Goal: Task Accomplishment & Management: Complete application form

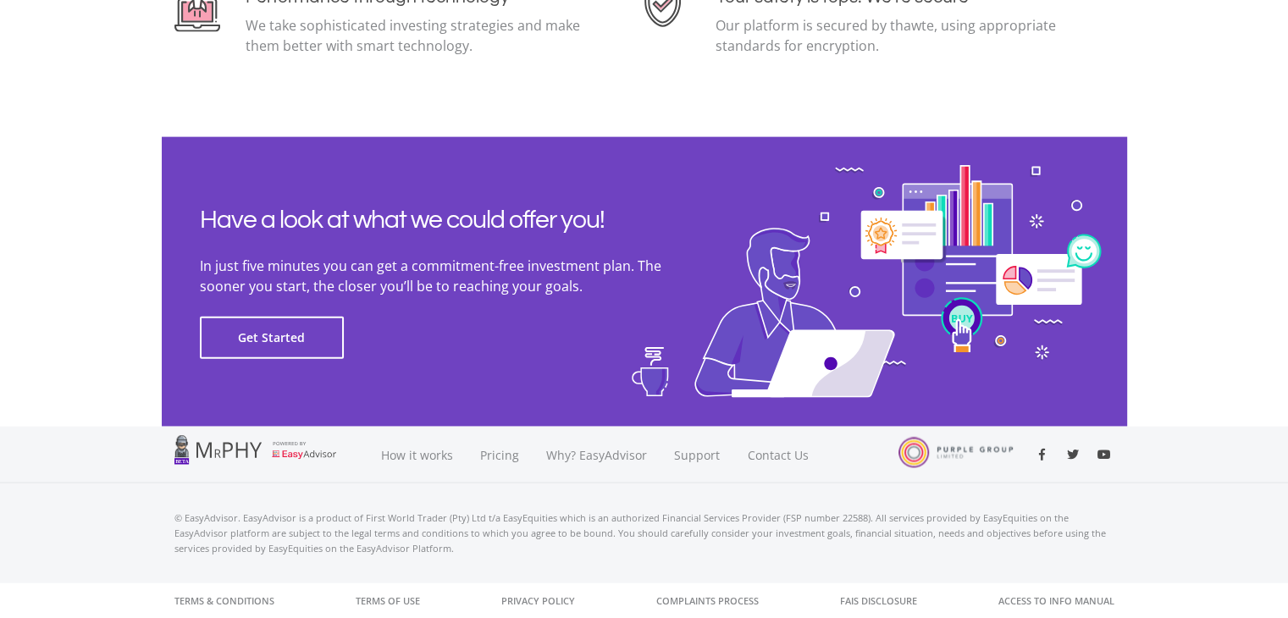
scroll to position [3835, 0]
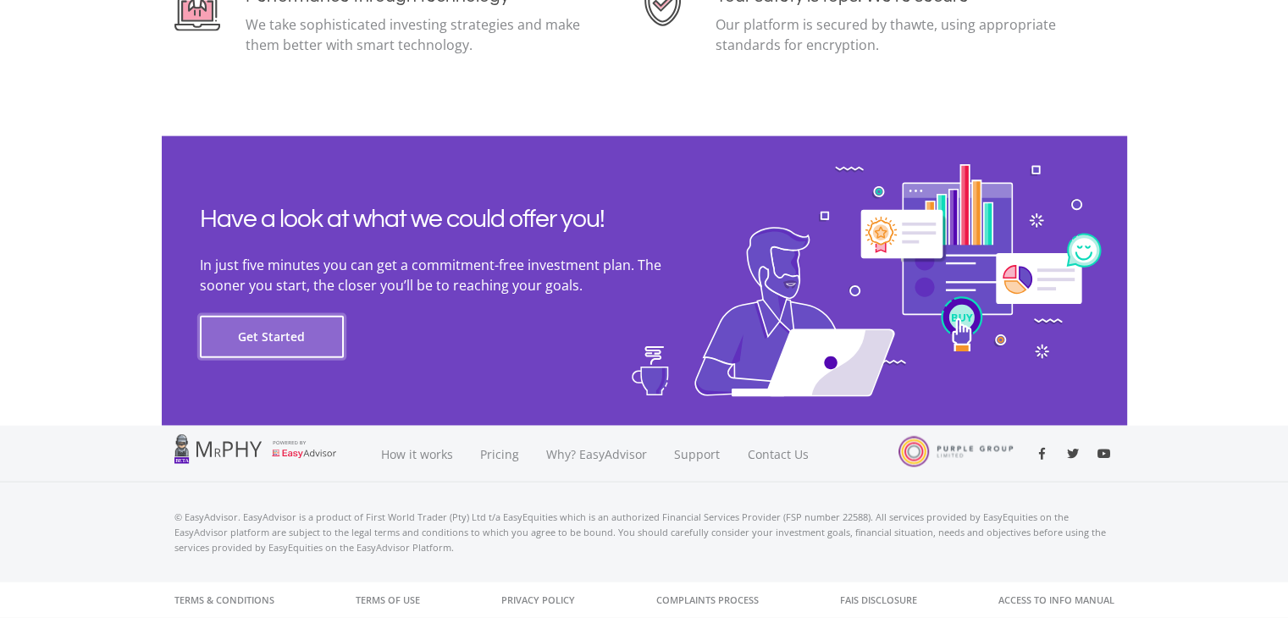
click at [295, 344] on button "Get Started" at bounding box center [272, 337] width 144 height 42
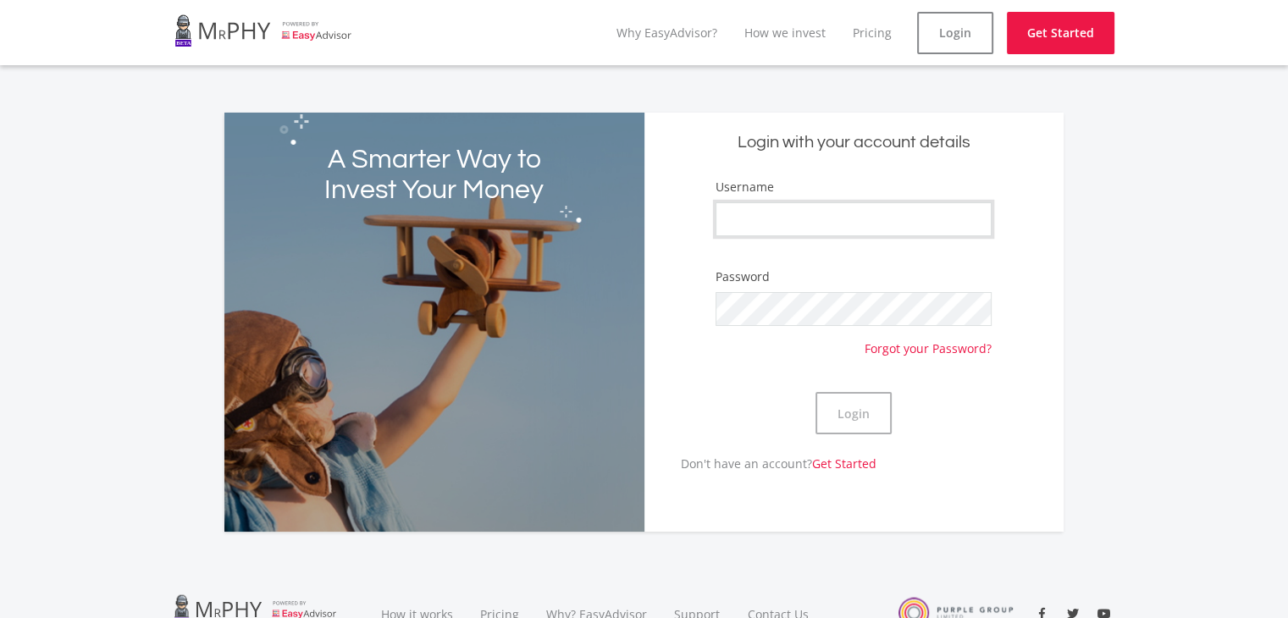
click at [795, 221] on input "Username" at bounding box center [853, 219] width 276 height 34
type input "[PERSON_NAME]"
click at [860, 418] on button "Login" at bounding box center [853, 413] width 76 height 42
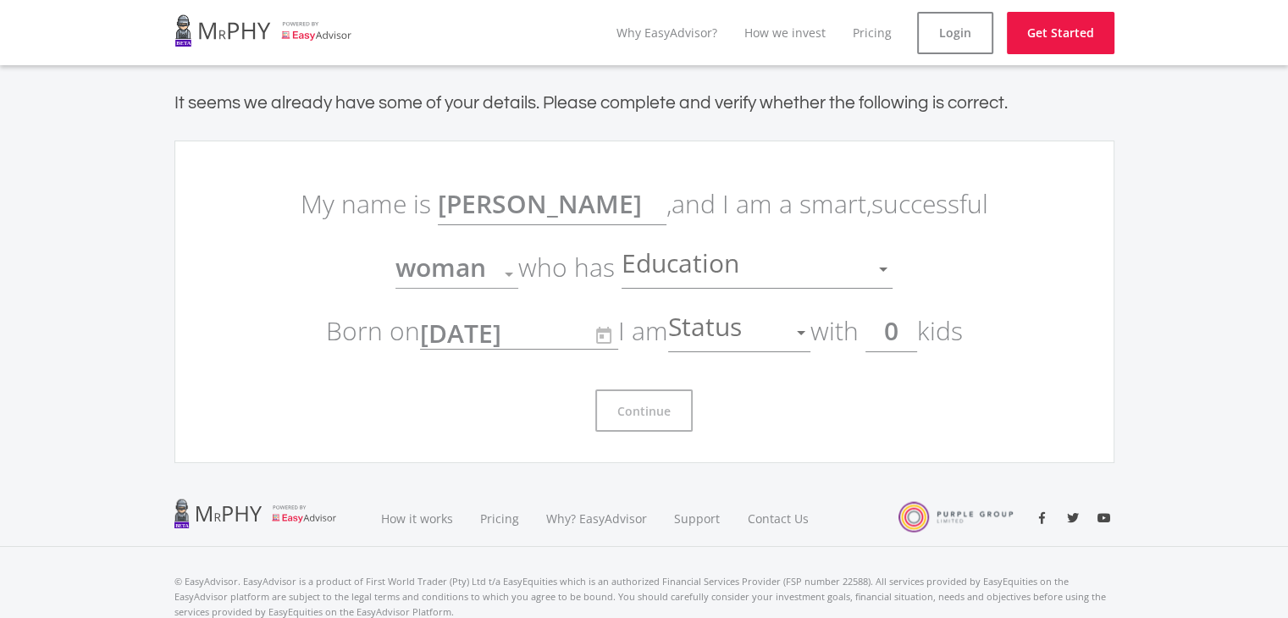
click at [803, 332] on div at bounding box center [801, 333] width 8 height 4
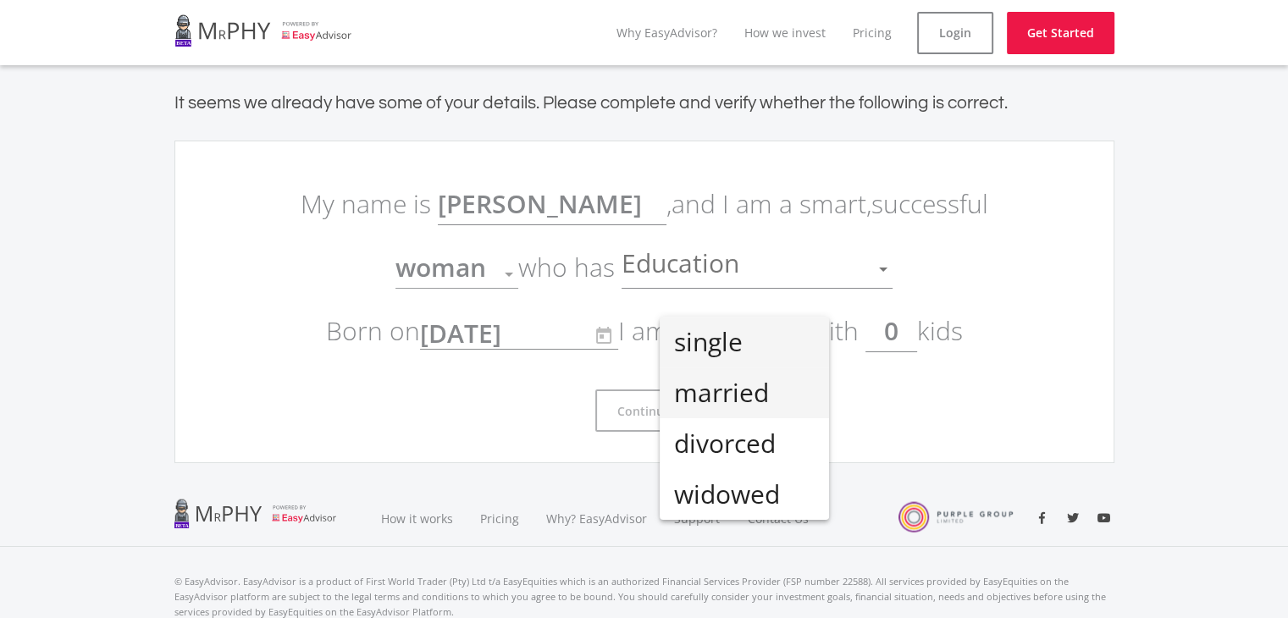
click at [728, 400] on span "married" at bounding box center [744, 392] width 142 height 51
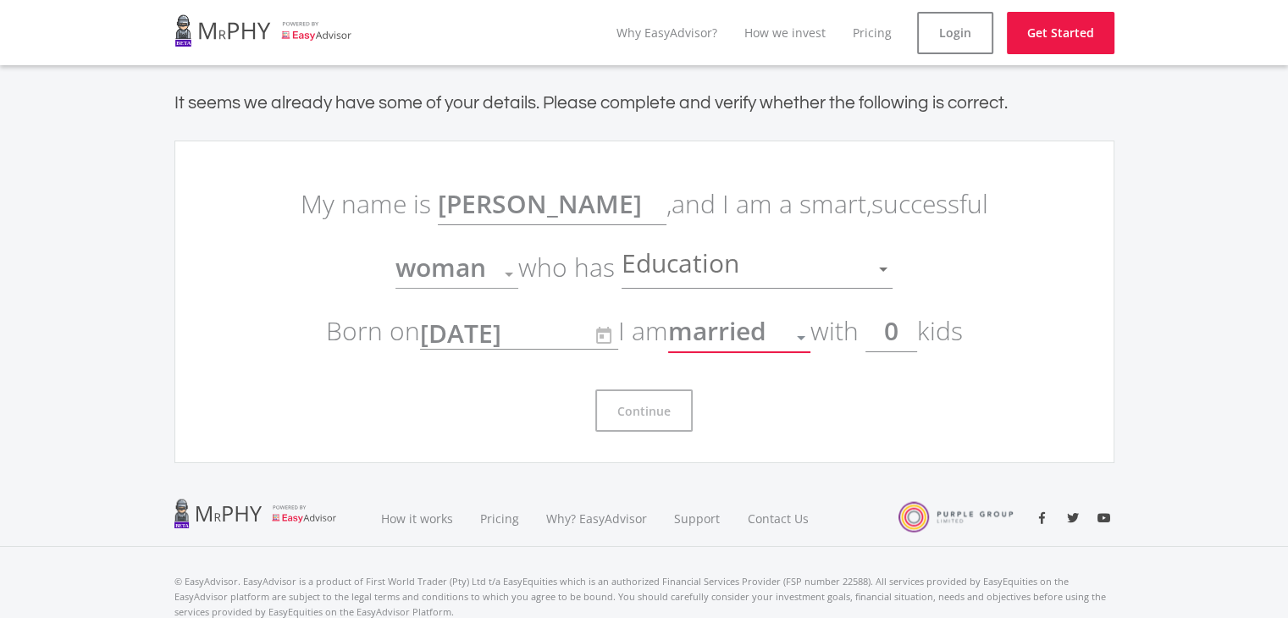
click at [879, 268] on div at bounding box center [883, 270] width 8 height 4
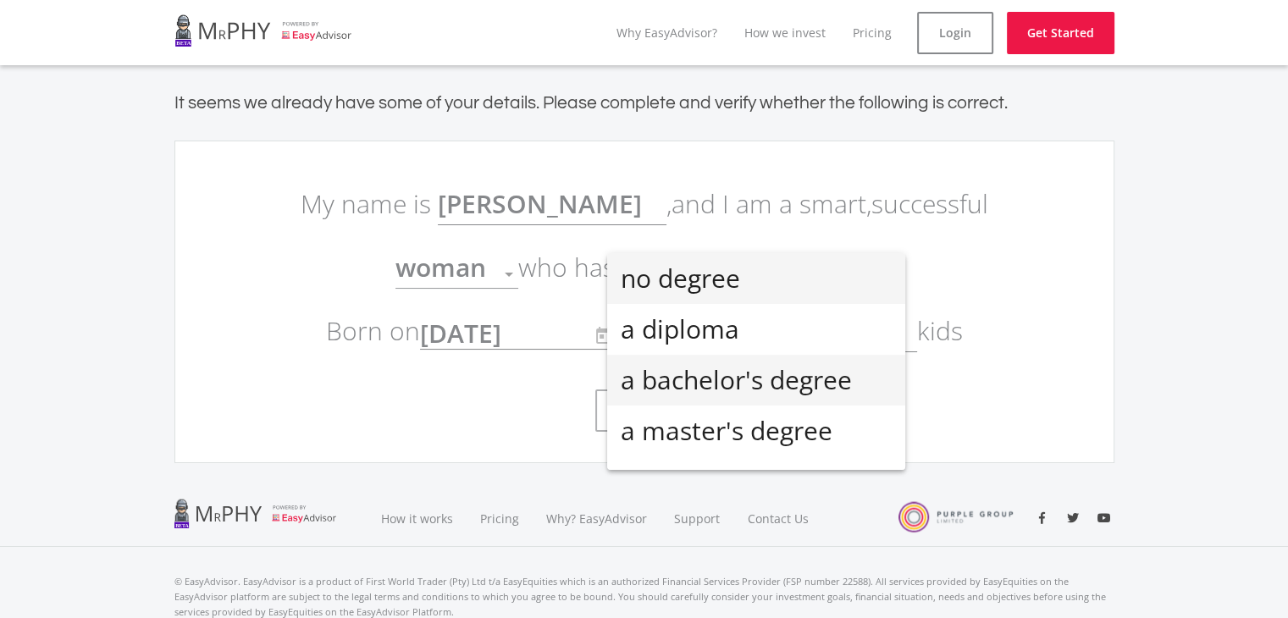
click at [769, 388] on span "a bachelor's degree" at bounding box center [756, 380] width 271 height 51
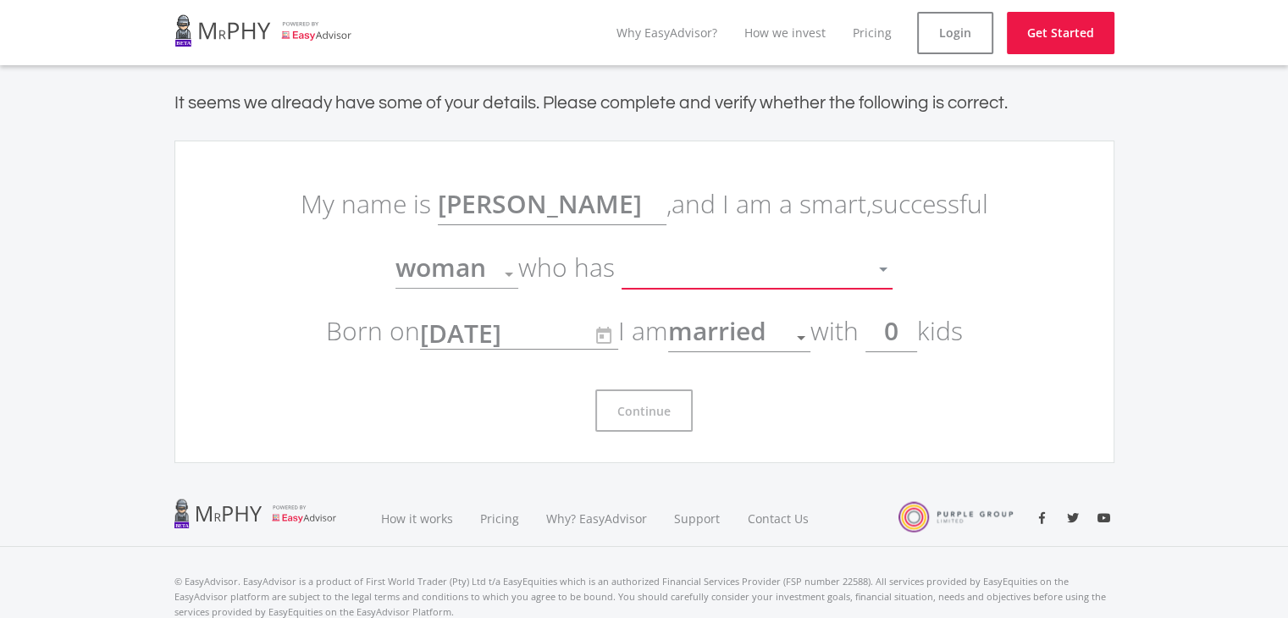
scroll to position [12, 0]
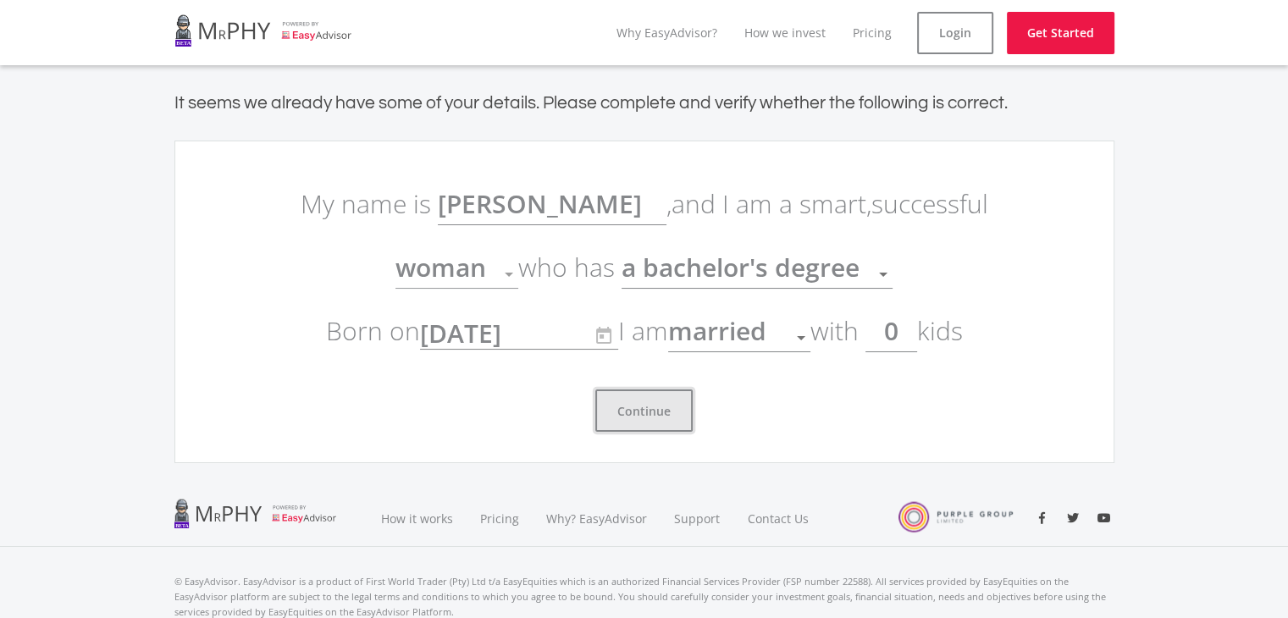
click at [637, 415] on button "Continue" at bounding box center [643, 410] width 97 height 42
click at [646, 411] on button "Continue" at bounding box center [643, 410] width 97 height 42
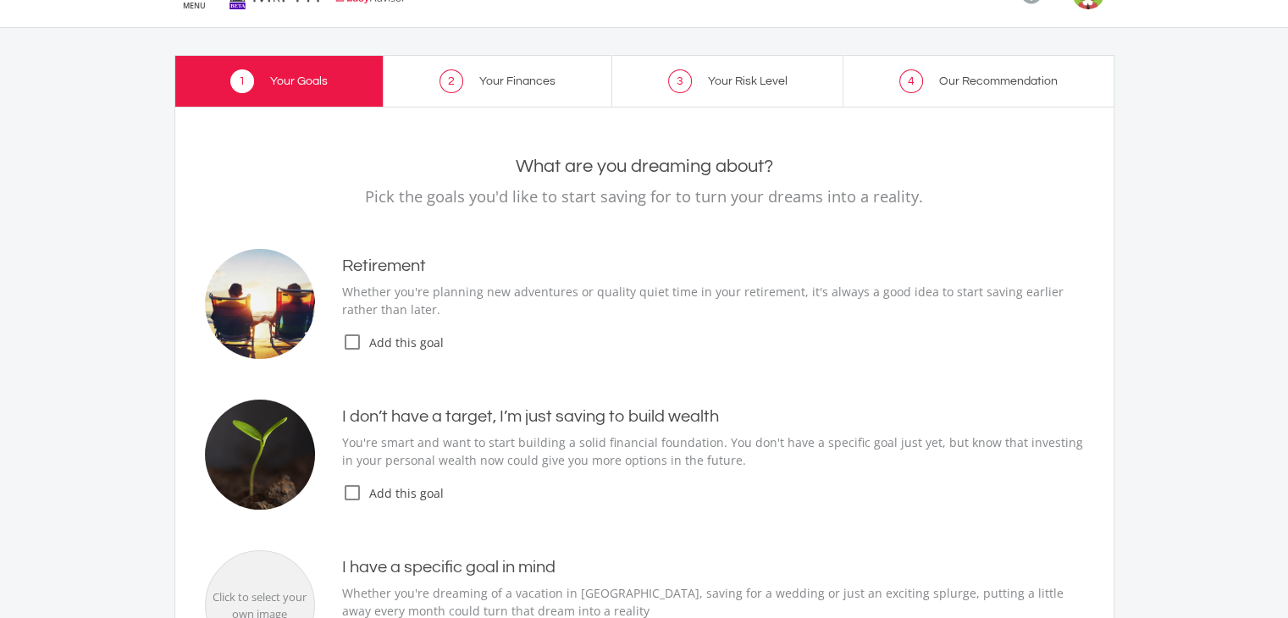
scroll to position [169, 0]
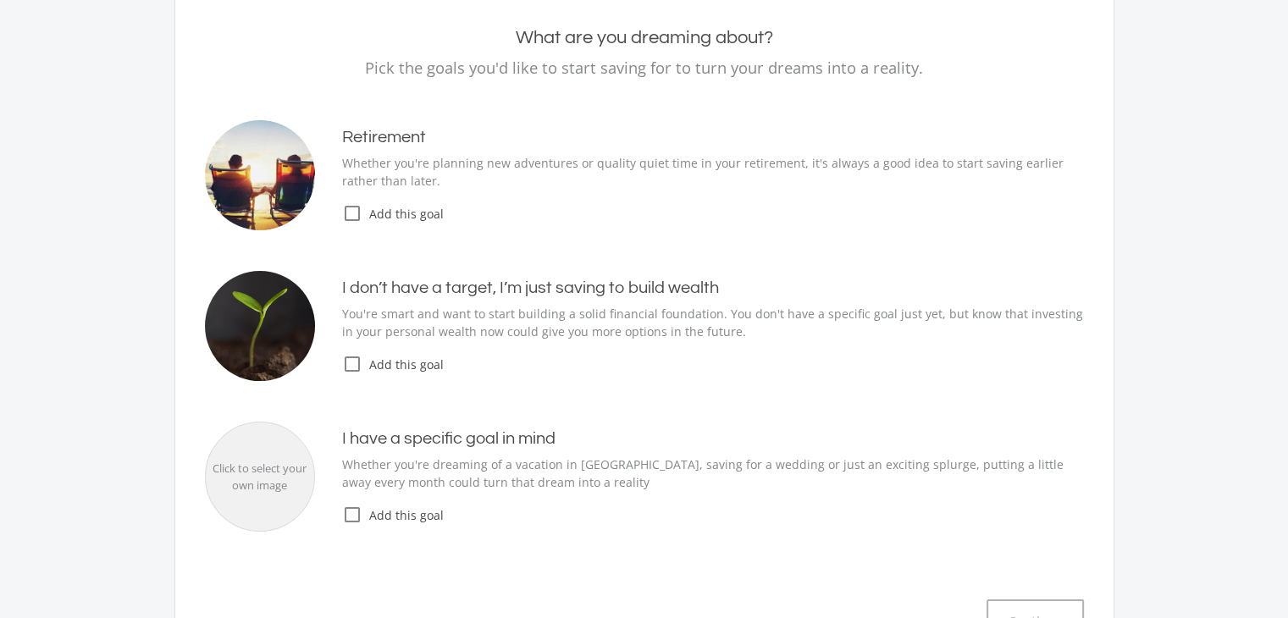
click at [351, 367] on icon "check_box_outline_blank" at bounding box center [352, 364] width 20 height 20
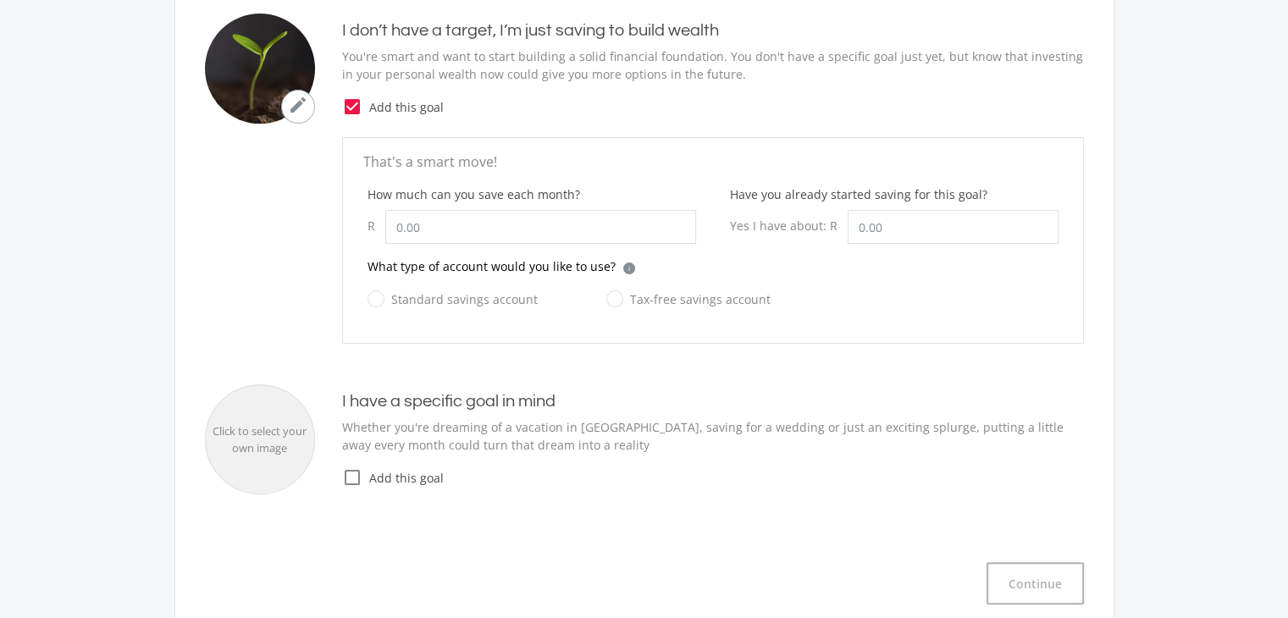
scroll to position [423, 0]
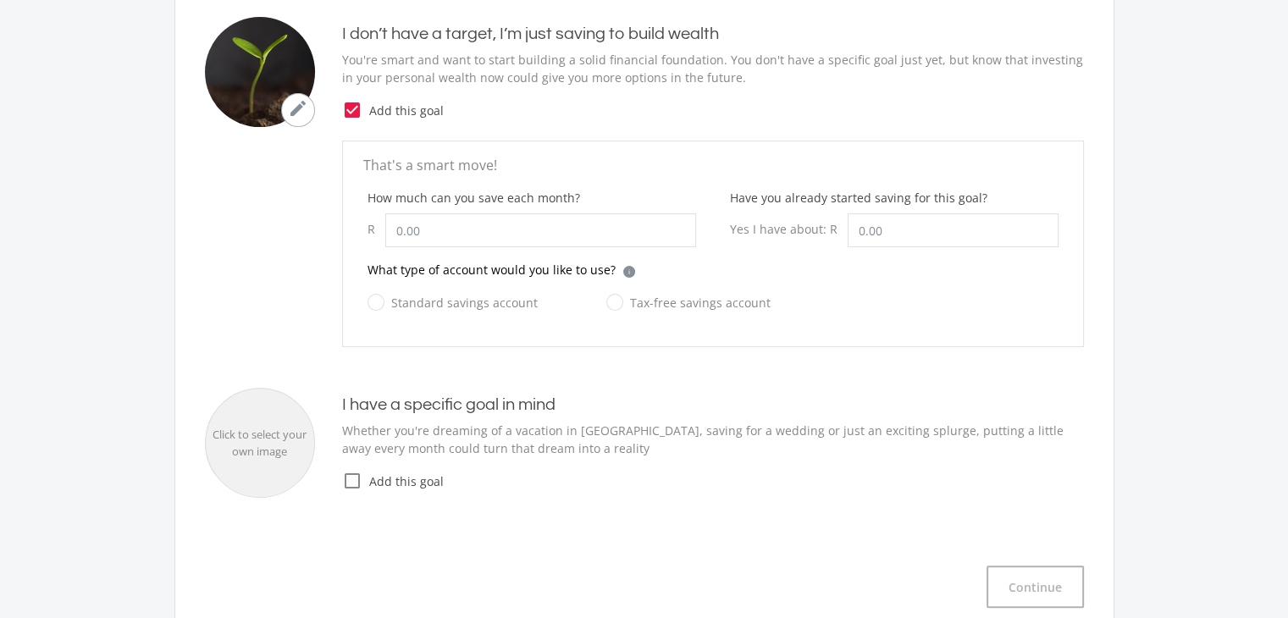
click at [614, 305] on label "Tax-free savings account" at bounding box center [688, 302] width 164 height 21
click at [614, 305] on input "Tax-free savings account" at bounding box center [671, 312] width 164 height 34
radio input "true"
click at [483, 241] on input "How much can you save each month?" at bounding box center [540, 230] width 311 height 34
click at [900, 234] on input "Have you already started saving for this goal?" at bounding box center [952, 230] width 211 height 34
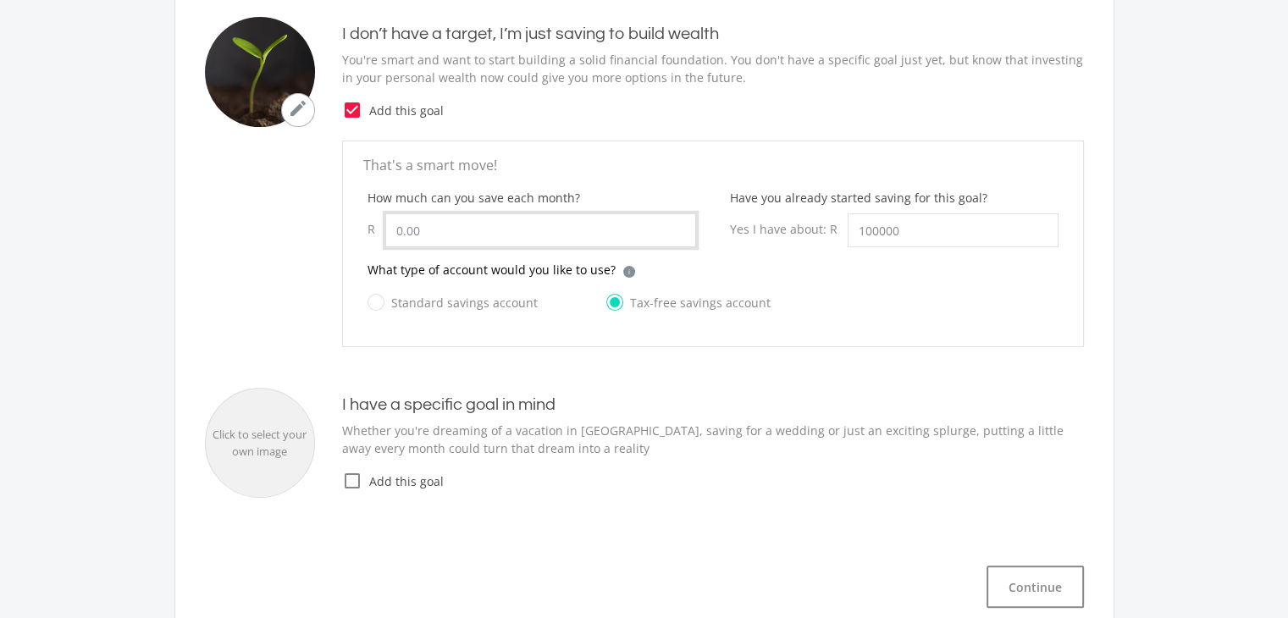
type input "100,000.00"
click at [481, 227] on input "How much can you save each month?" at bounding box center [540, 230] width 311 height 34
type input "1,500.00"
click at [919, 316] on div "Standard savings account Tax-free savings account" at bounding box center [712, 312] width 691 height 41
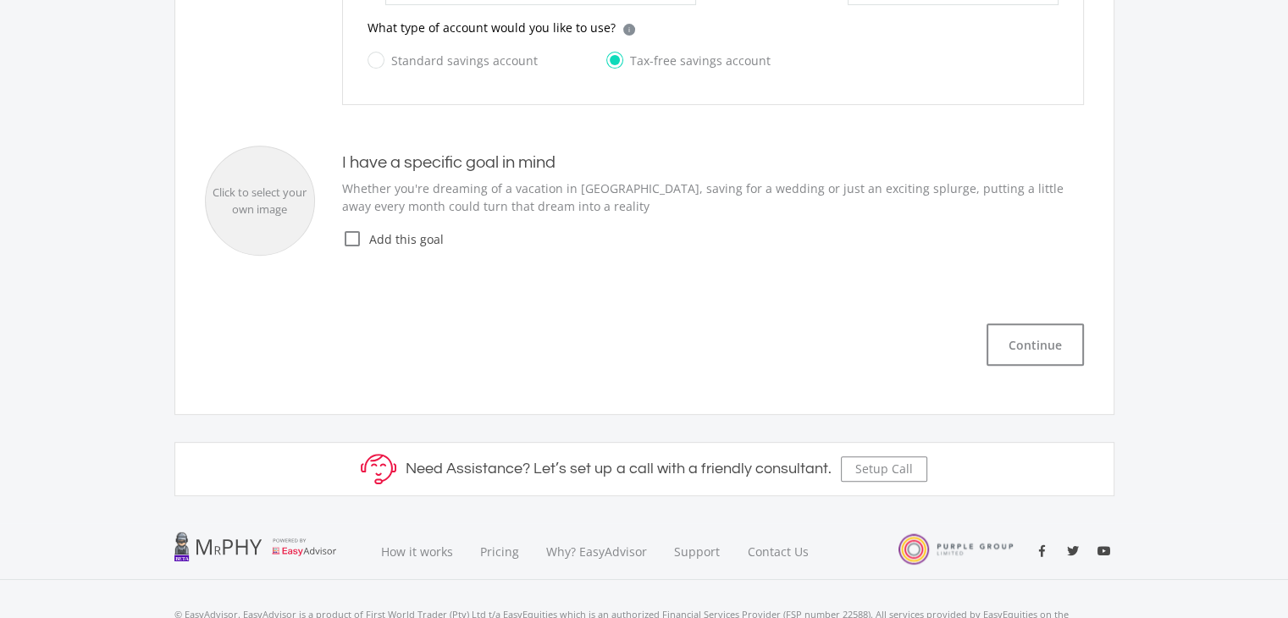
scroll to position [677, 0]
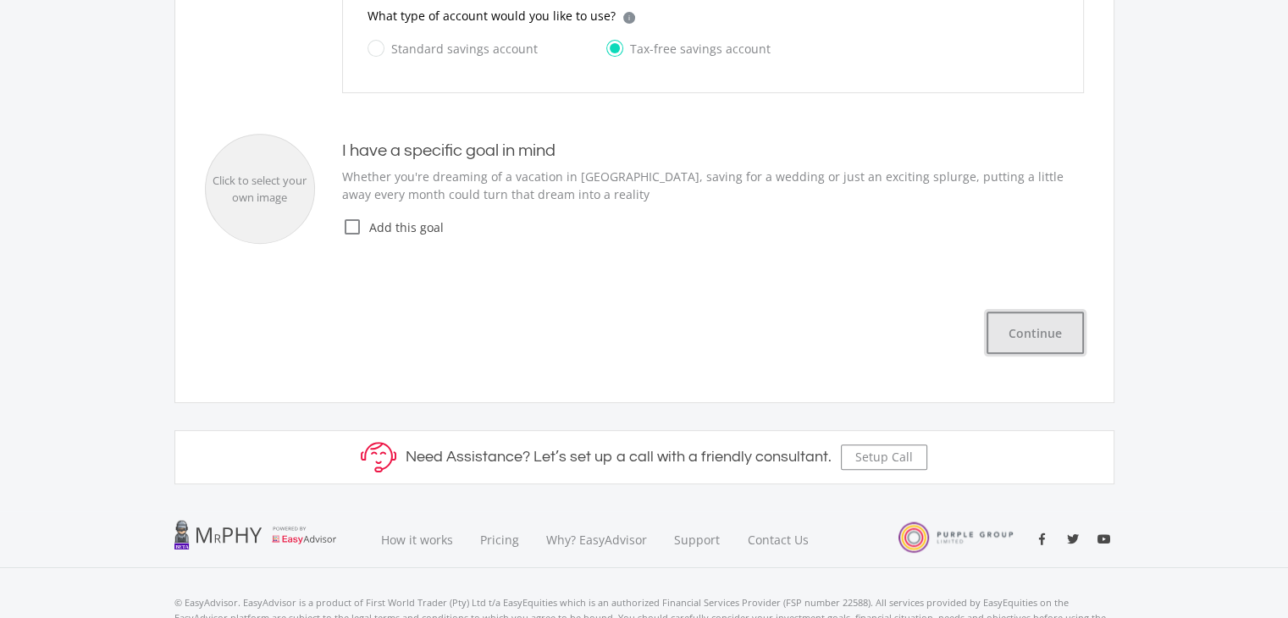
click at [1024, 331] on button "Continue" at bounding box center [1034, 333] width 97 height 42
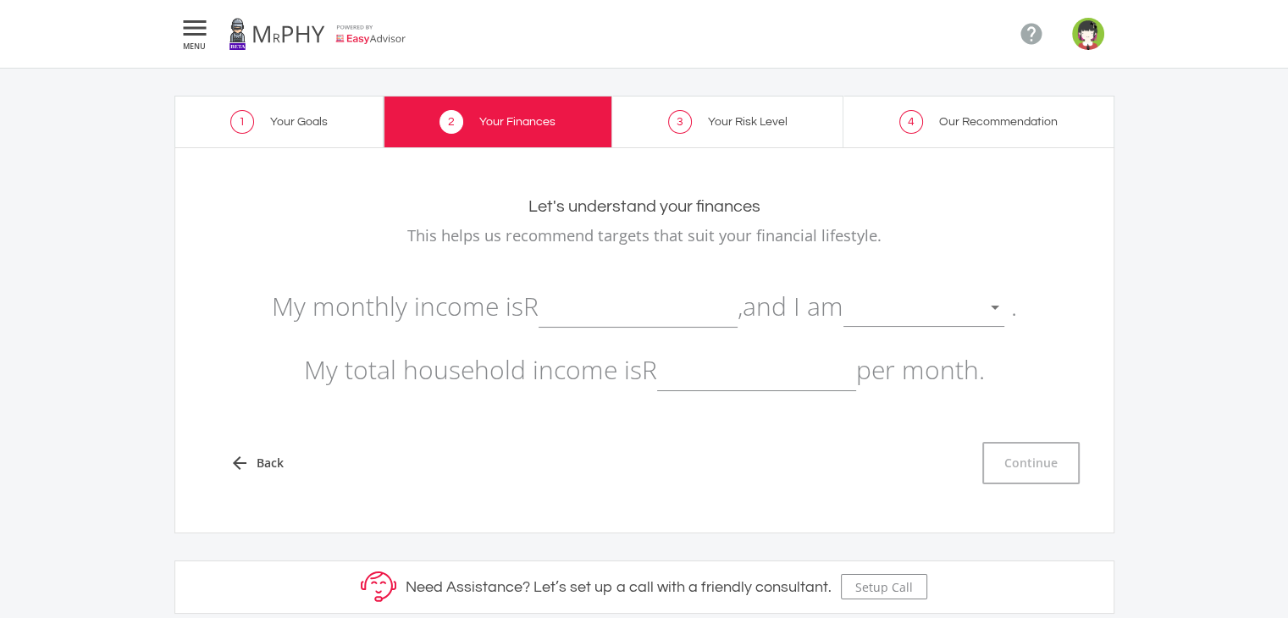
click at [584, 309] on input "text" at bounding box center [637, 306] width 199 height 42
click at [999, 306] on div at bounding box center [995, 308] width 32 height 32
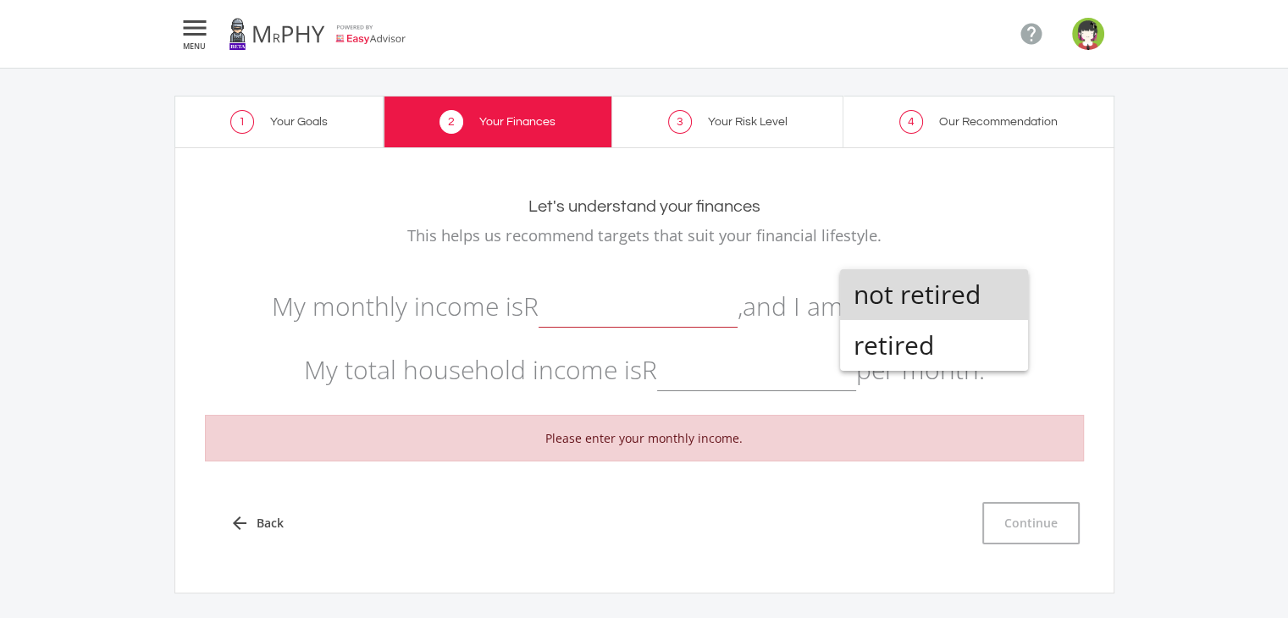
click at [928, 303] on span "not retired" at bounding box center [933, 294] width 161 height 51
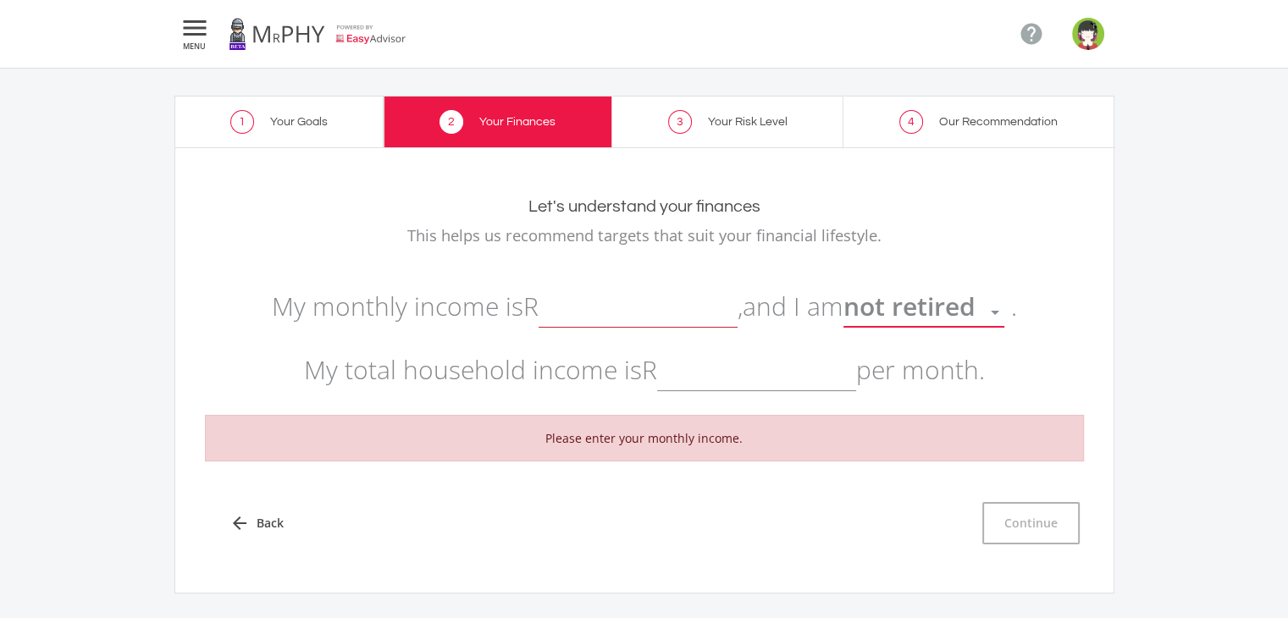
click at [617, 319] on input "text" at bounding box center [637, 306] width 199 height 42
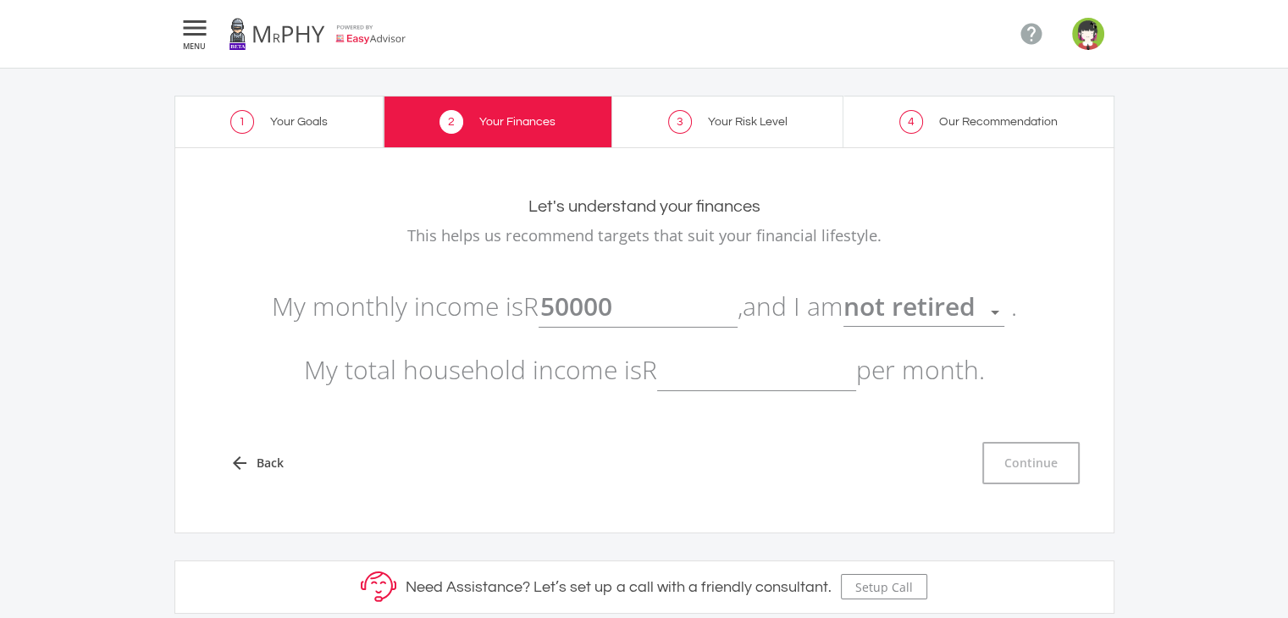
type input "50,000.00"
click at [732, 378] on input "text" at bounding box center [756, 370] width 199 height 42
type input "120,000.00"
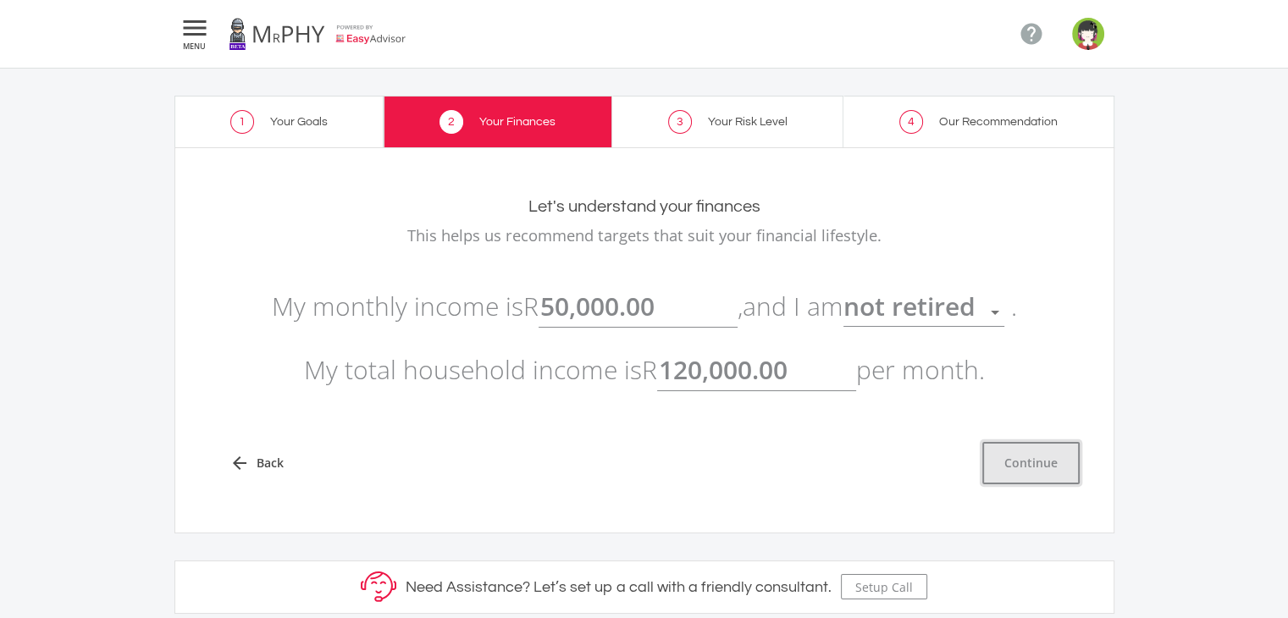
click at [1033, 461] on button "Continue" at bounding box center [1030, 463] width 97 height 42
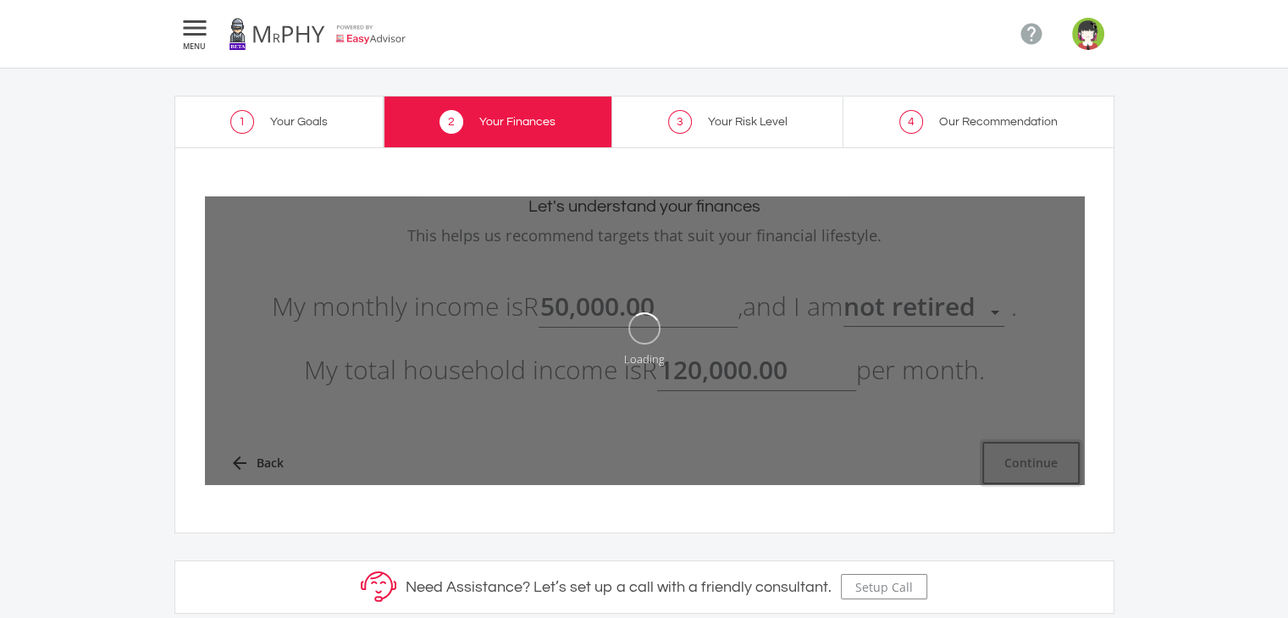
type input "50000"
type input "120000"
type input "50,000.00"
type input "120,000.00"
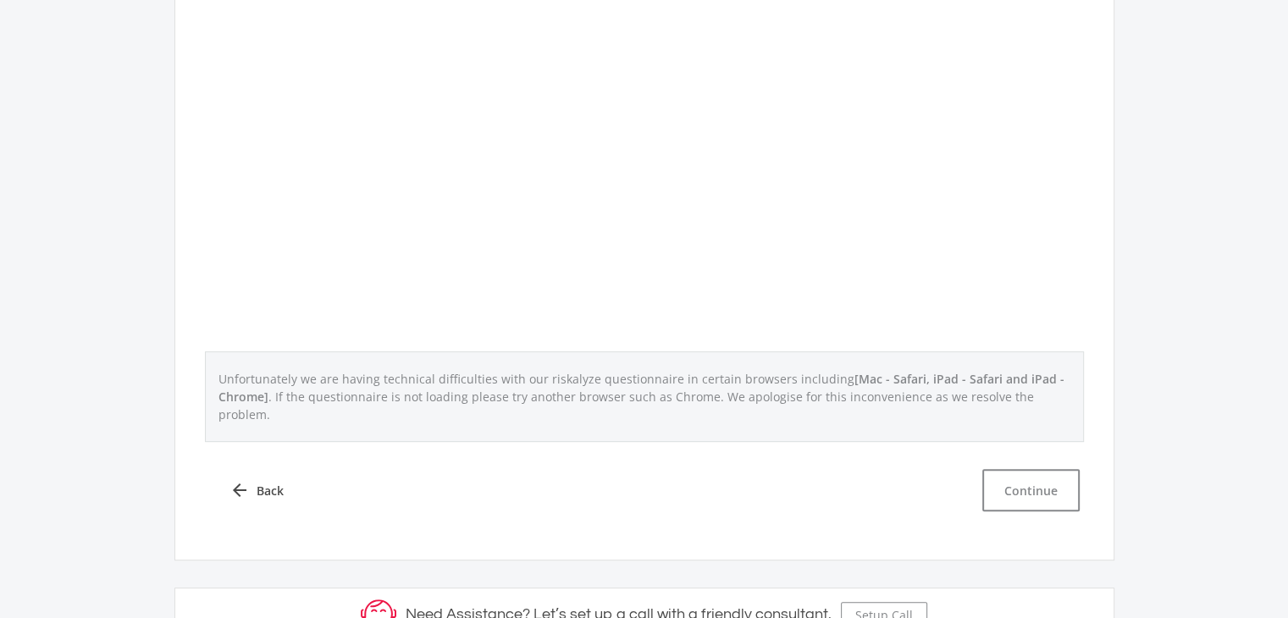
scroll to position [677, 0]
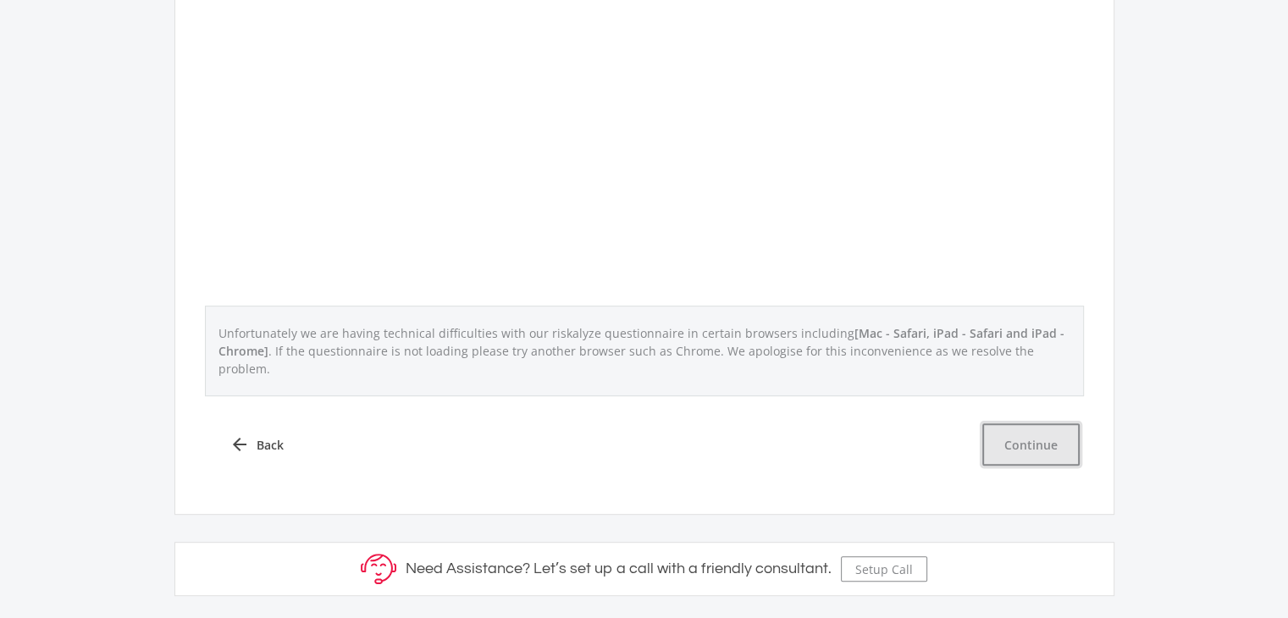
click at [1032, 423] on button "Continue" at bounding box center [1030, 444] width 97 height 42
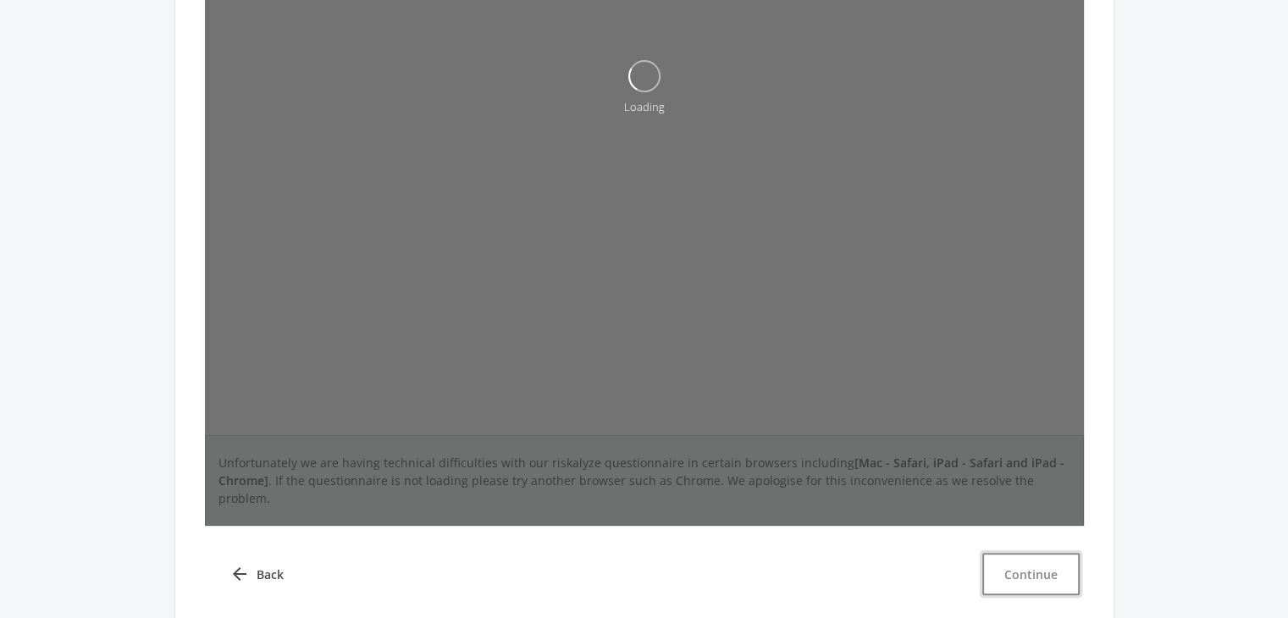
scroll to position [508, 0]
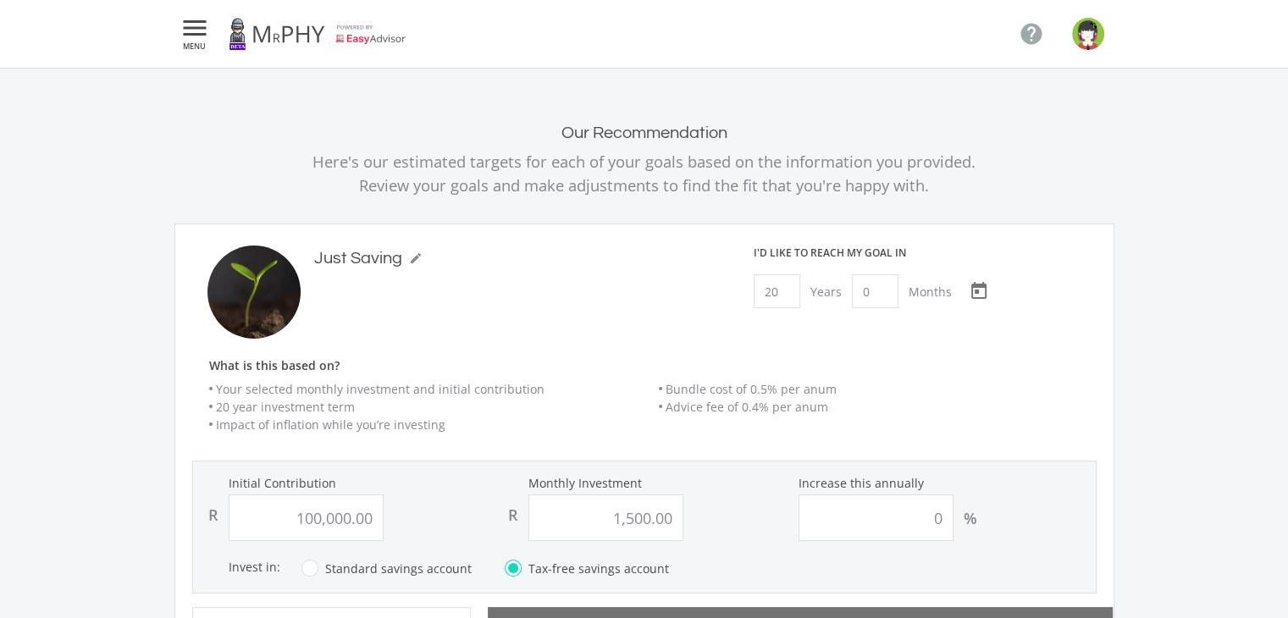
type input "100000"
type input "1500"
type input "100,000.00"
type input "1,500.00"
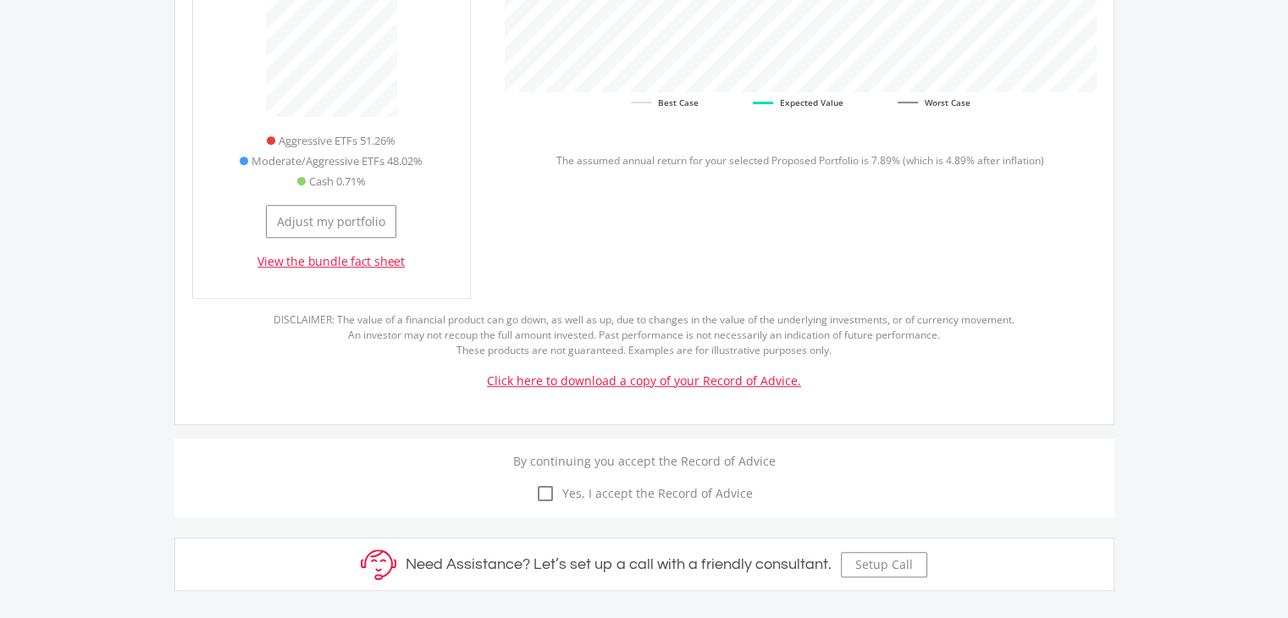
scroll to position [847, 0]
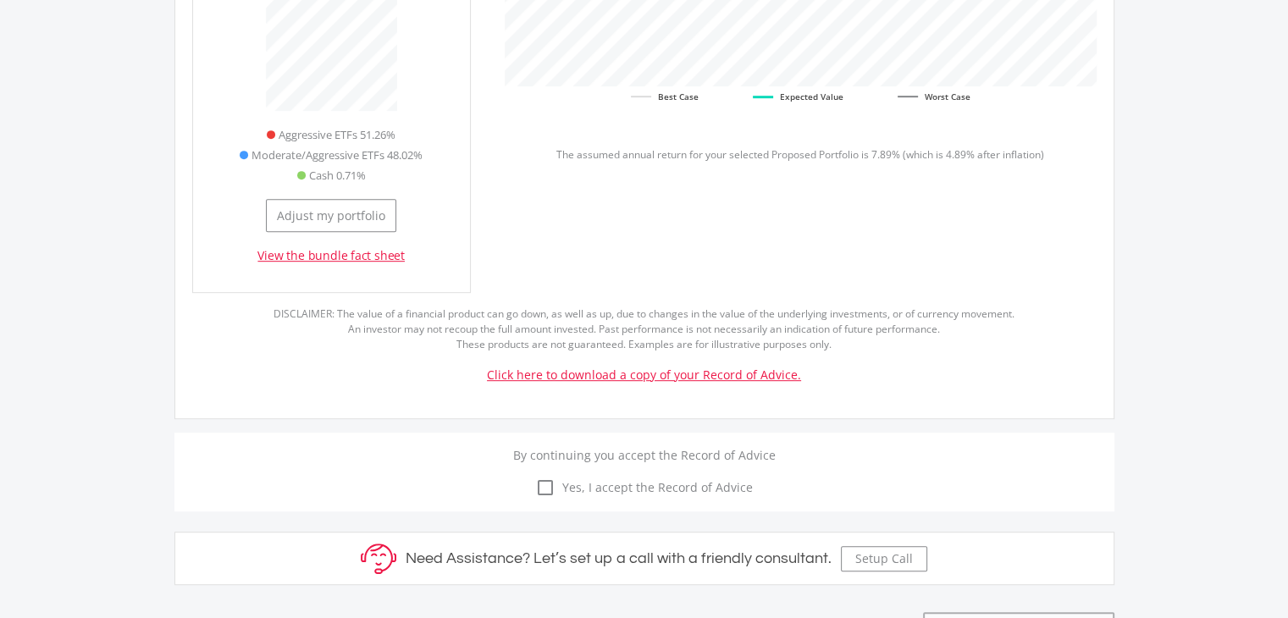
click at [550, 478] on icon "check_box_outline_blank" at bounding box center [545, 488] width 20 height 20
click at [644, 478] on input "check_box_outline_blank check_box Yes, I accept the Record of Advice" at bounding box center [644, 478] width 0 height 0
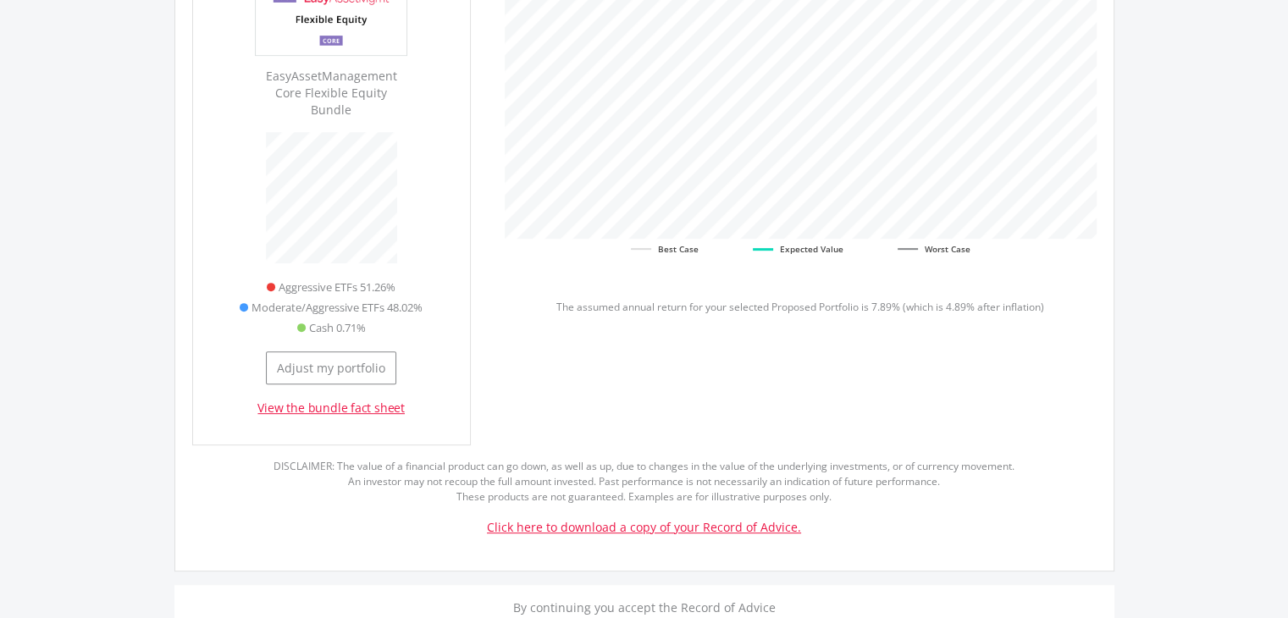
scroll to position [762, 0]
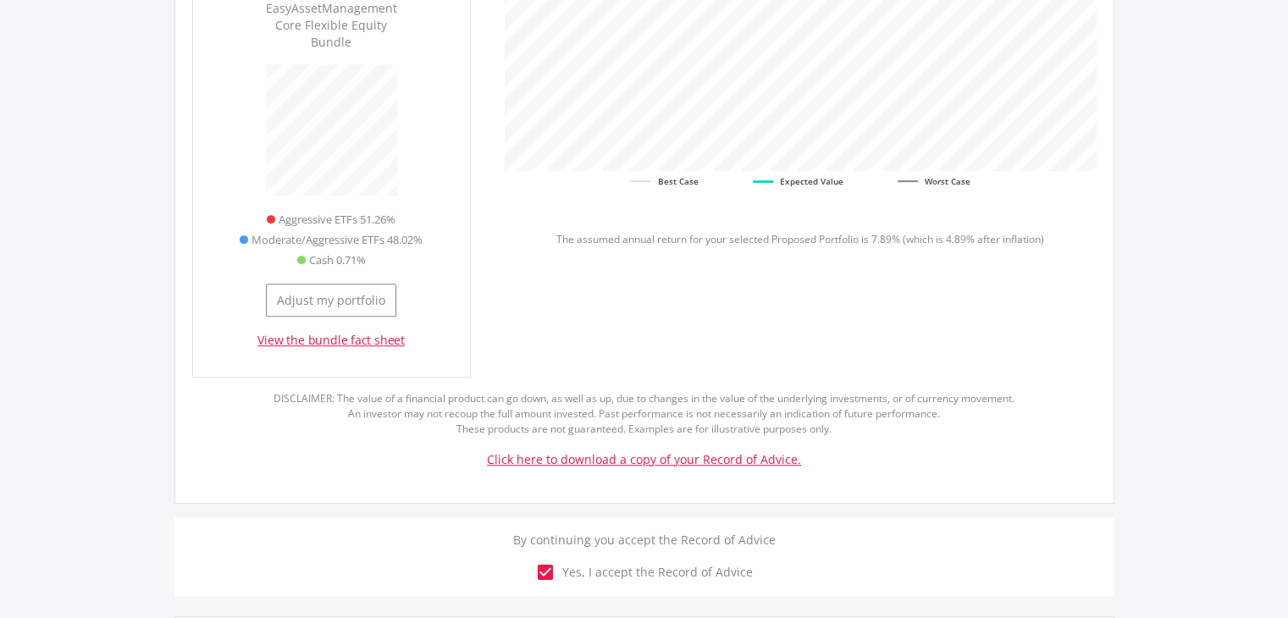
click at [767, 451] on link "Click here to download a copy of your Record of Advice." at bounding box center [644, 459] width 314 height 16
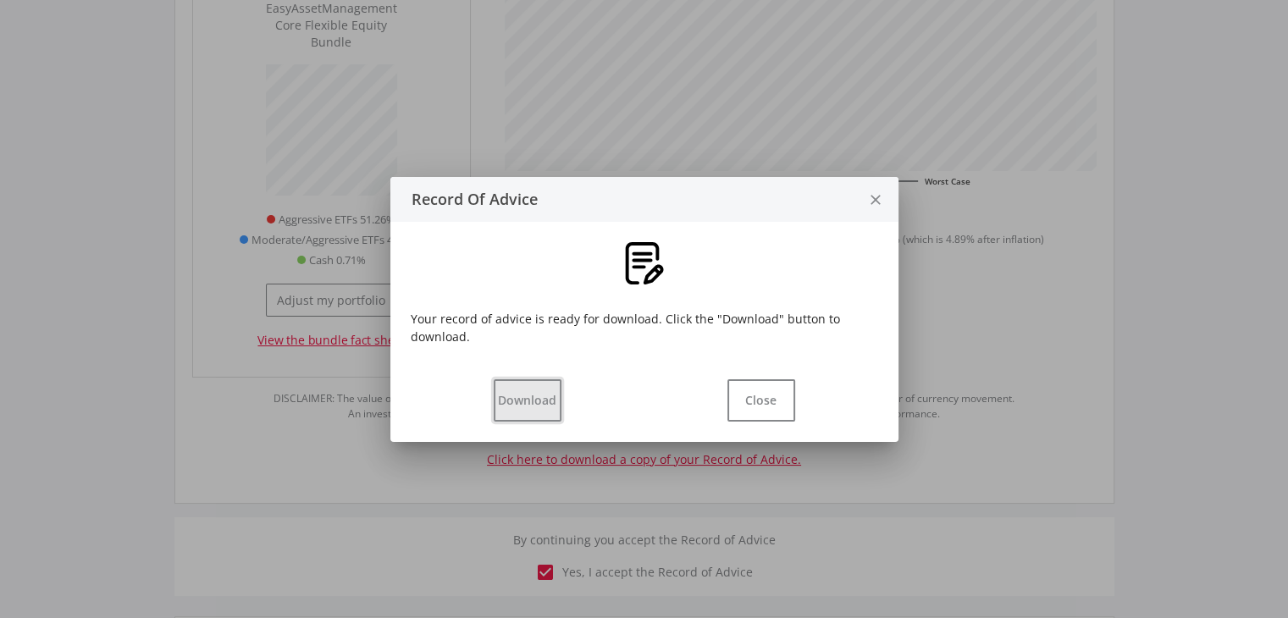
click at [542, 400] on button "Download" at bounding box center [528, 400] width 68 height 42
click at [872, 196] on icon "close" at bounding box center [875, 200] width 17 height 45
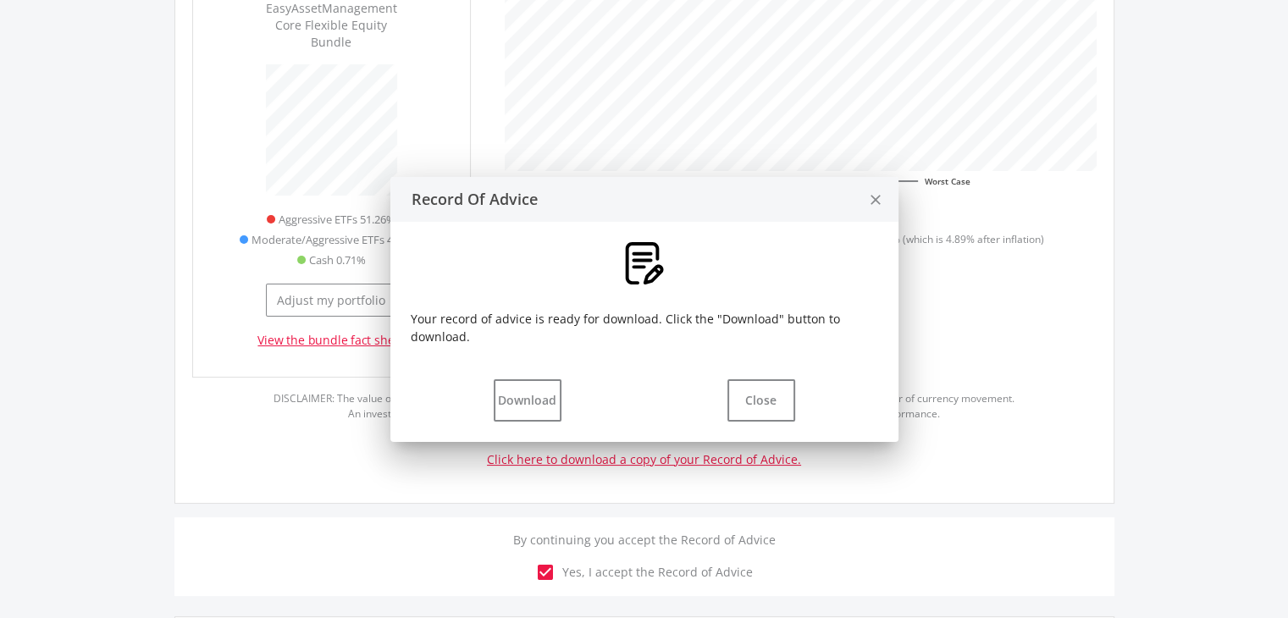
scroll to position [762, 0]
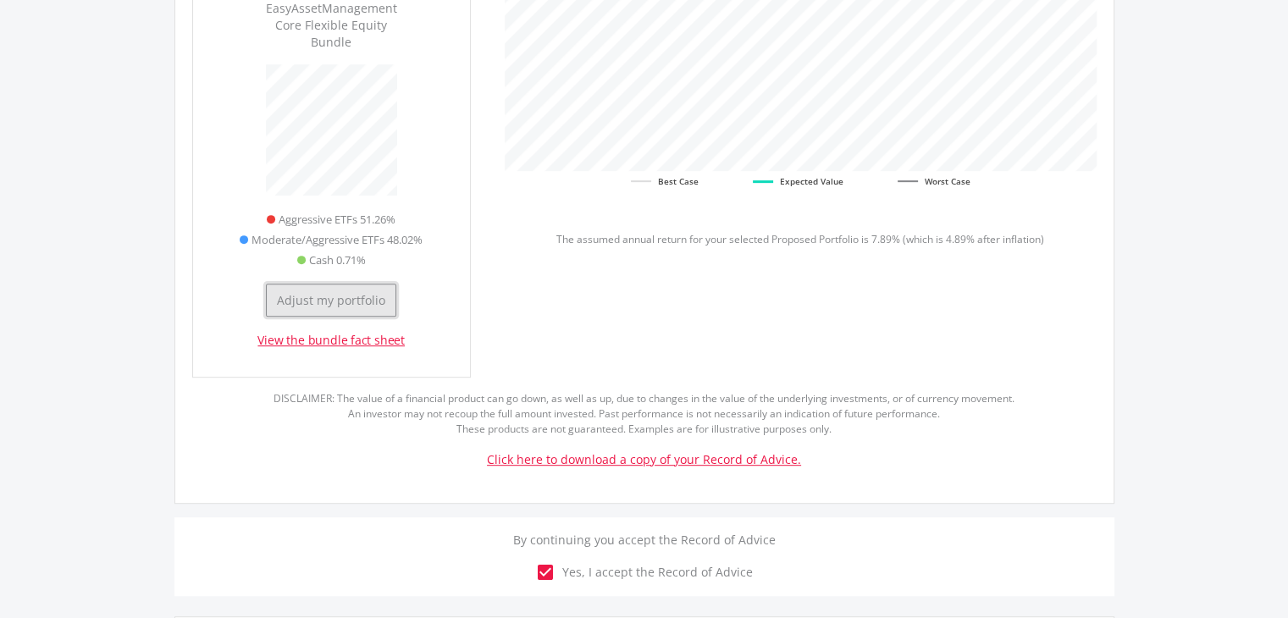
click at [345, 290] on button "Adjust my portfolio" at bounding box center [331, 300] width 130 height 33
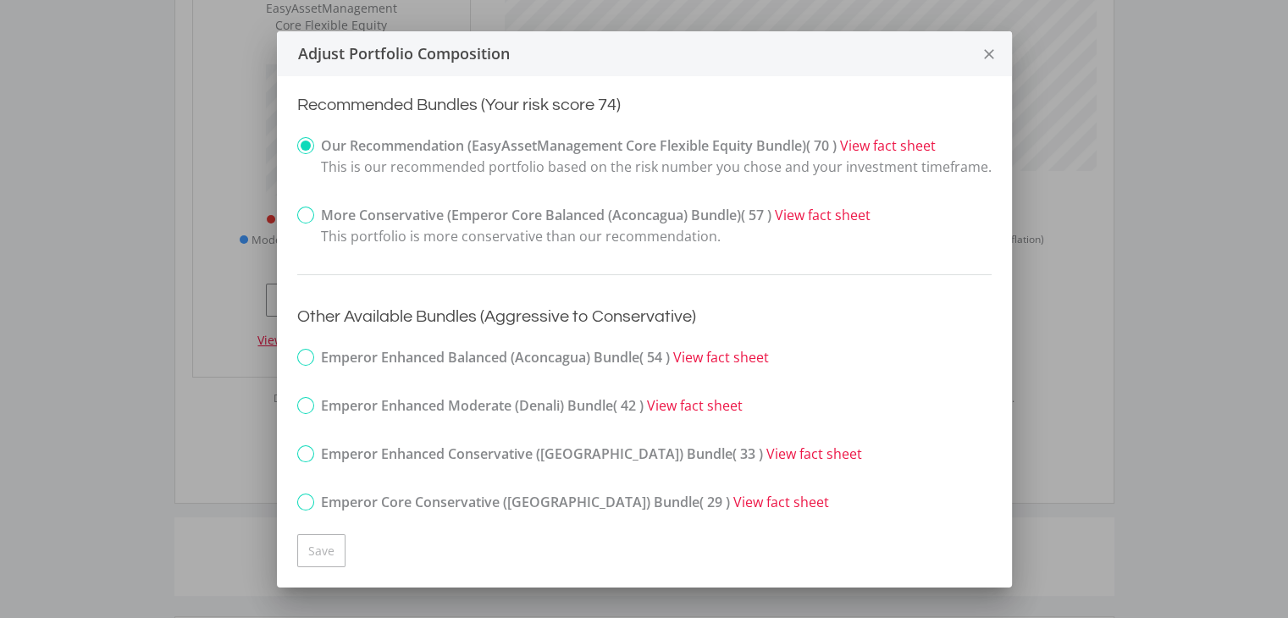
scroll to position [0, 0]
click at [742, 359] on link "View fact sheet" at bounding box center [721, 359] width 96 height 19
click at [989, 56] on icon "close" at bounding box center [988, 54] width 17 height 45
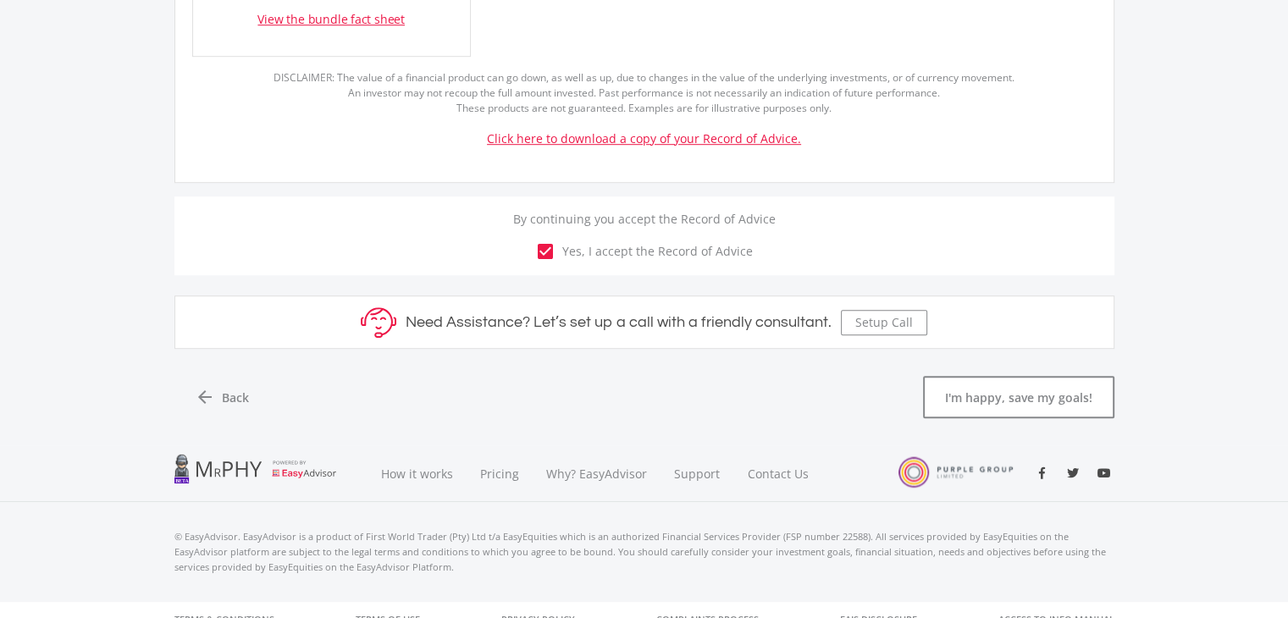
scroll to position [1084, 0]
click at [992, 377] on button "I'm happy, save my goals!" at bounding box center [1018, 396] width 191 height 42
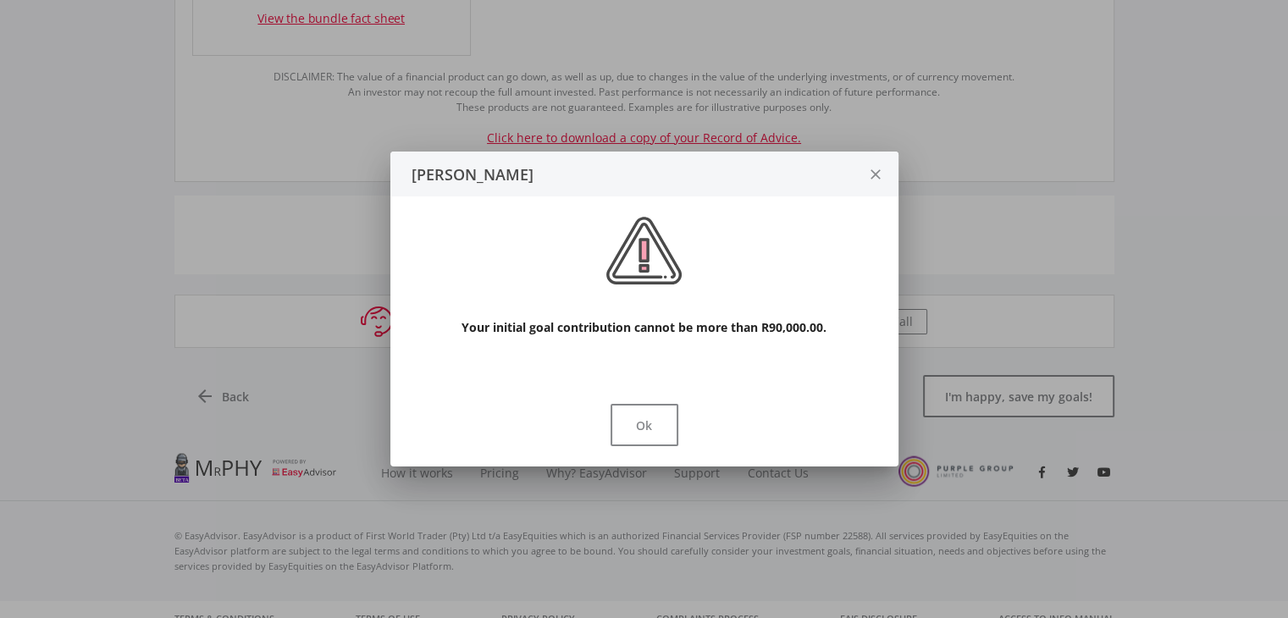
scroll to position [0, 0]
click at [646, 422] on button "Ok" at bounding box center [644, 425] width 68 height 42
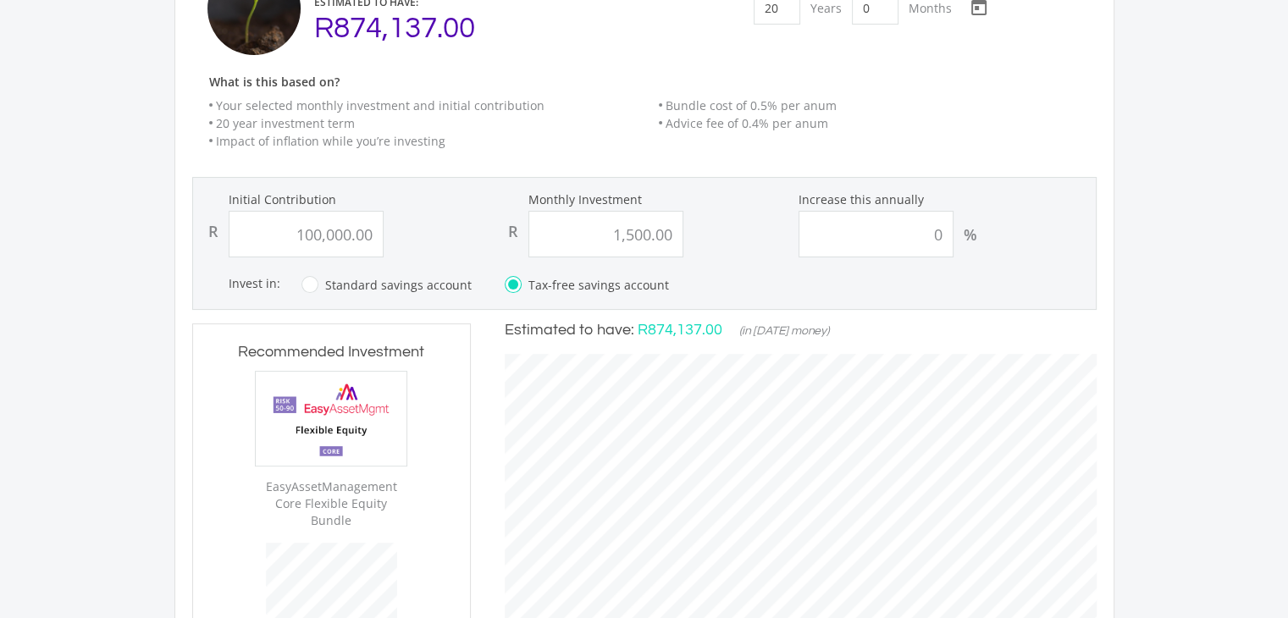
scroll to position [237, 0]
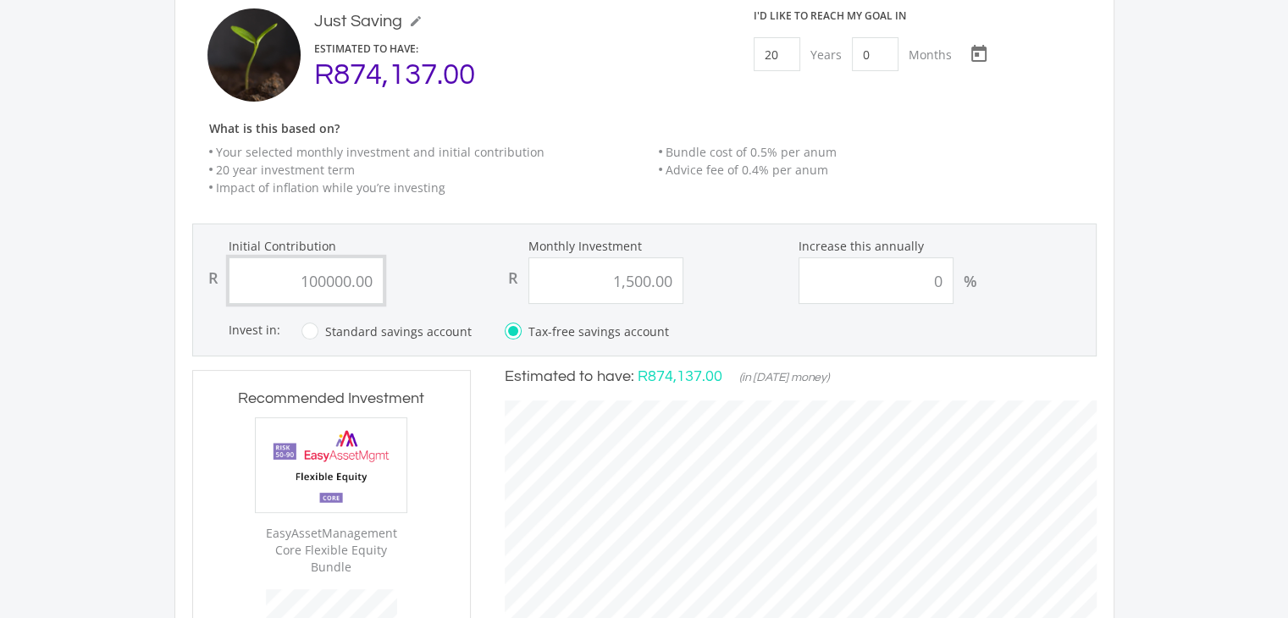
drag, startPoint x: 290, startPoint y: 284, endPoint x: 445, endPoint y: 262, distance: 157.3
click at [445, 262] on div "R 100000.00" at bounding box center [344, 280] width 292 height 47
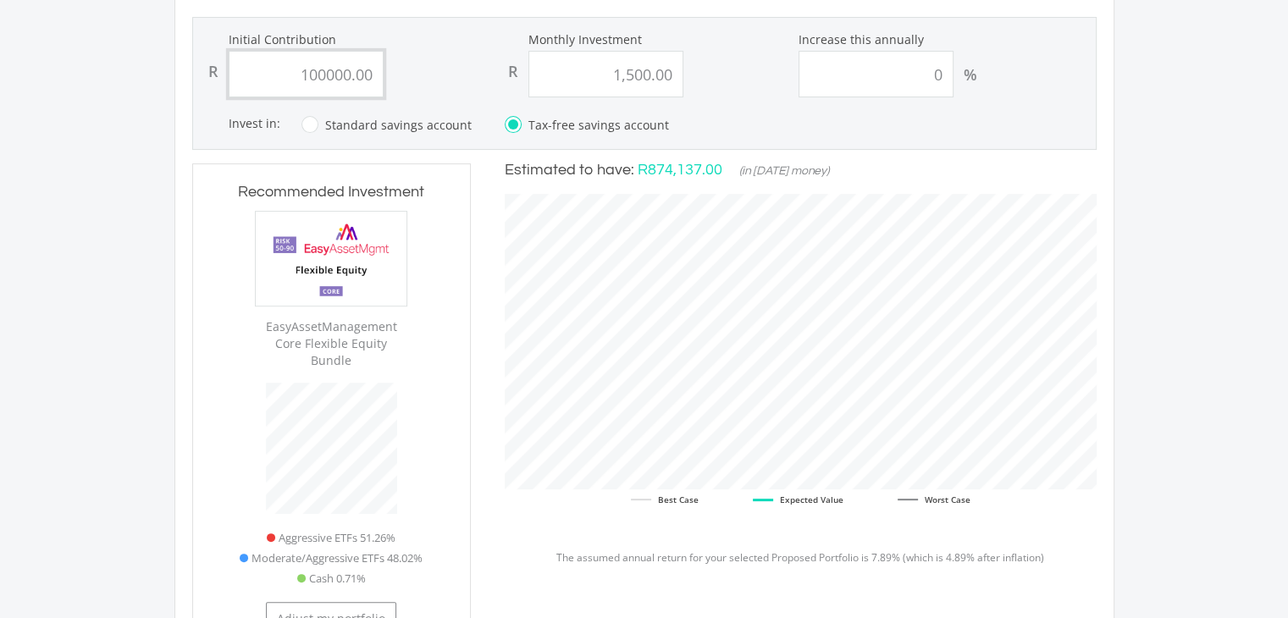
scroll to position [406, 0]
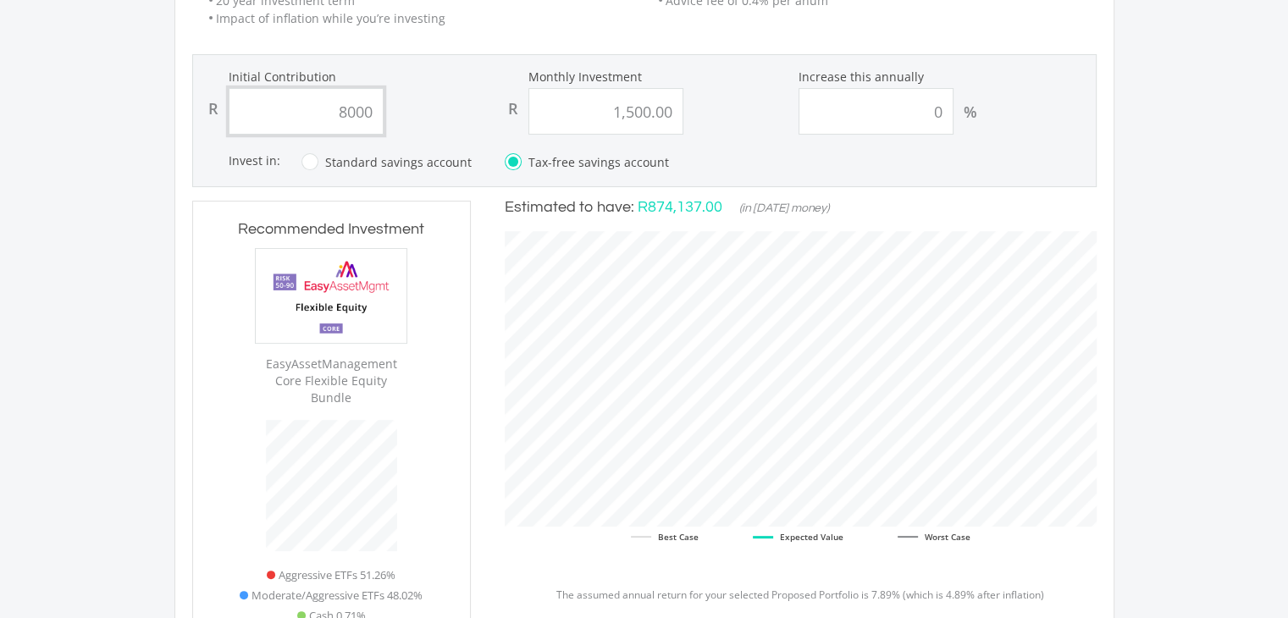
type input "80000"
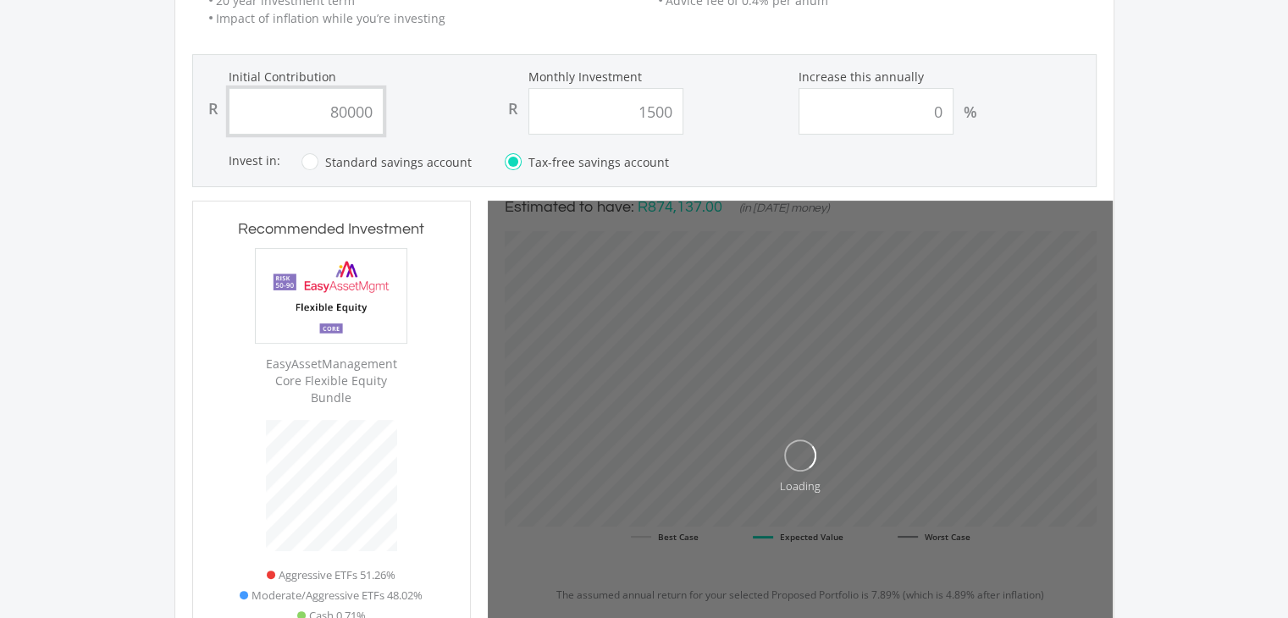
type input "1,500.00"
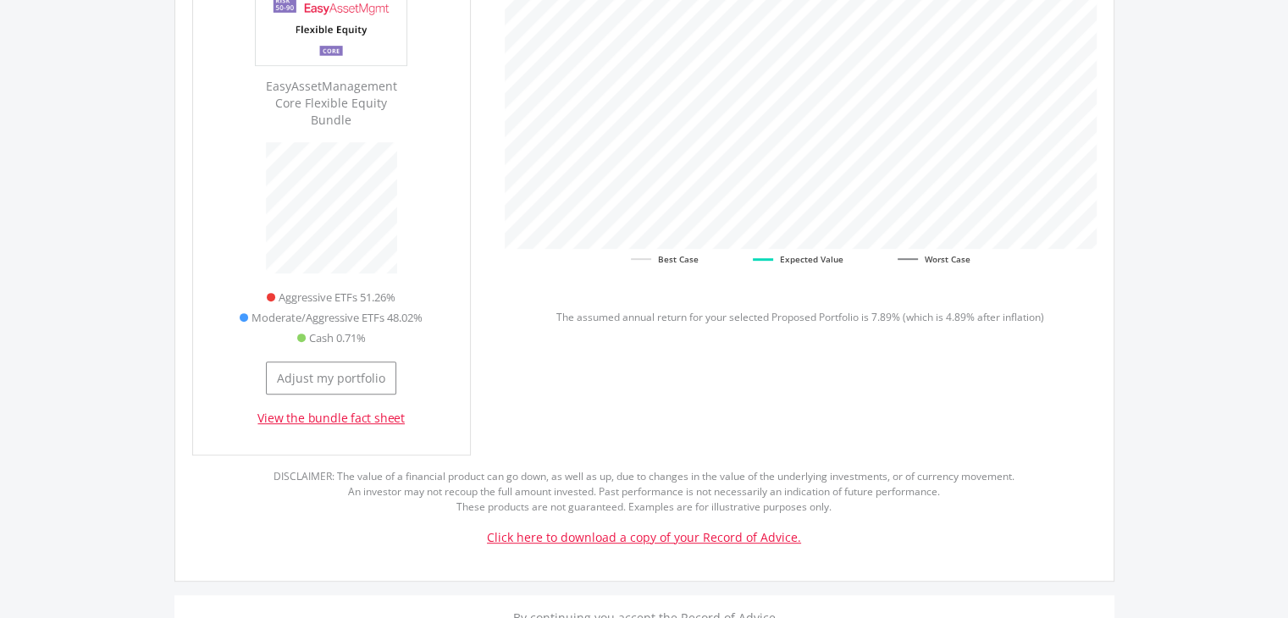
scroll to position [931, 0]
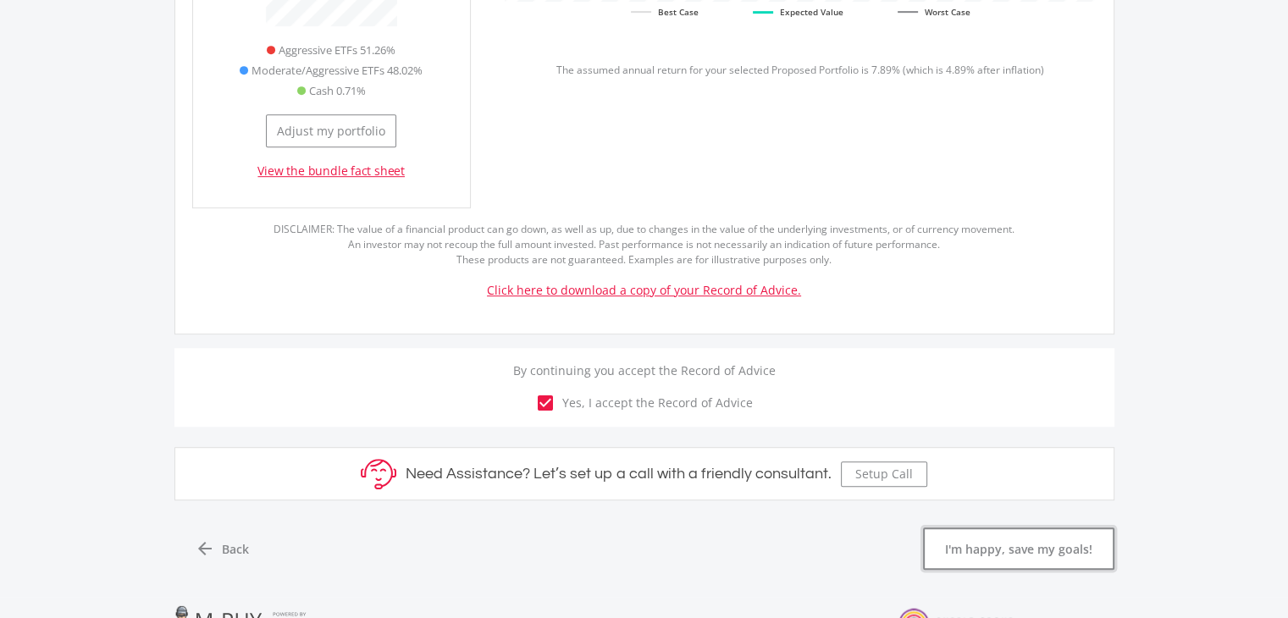
type input "80,000.00"
click at [1000, 533] on button "I'm happy, save my goals!" at bounding box center [1018, 548] width 191 height 42
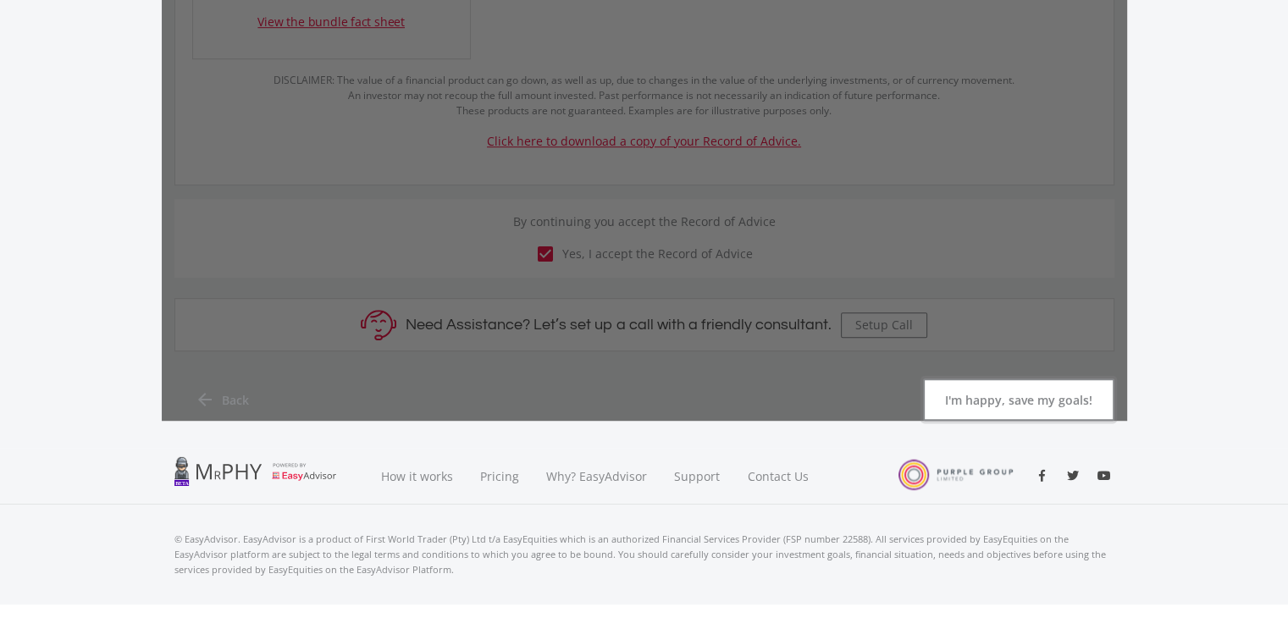
scroll to position [1084, 0]
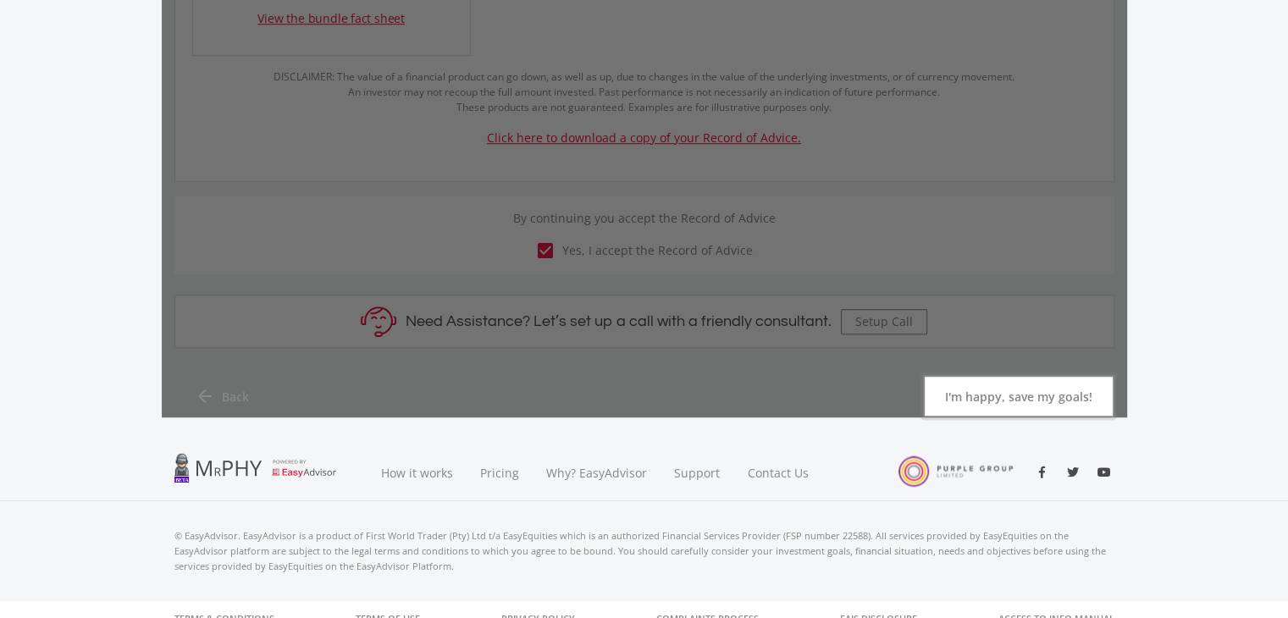
click at [1019, 379] on button "I'm happy, save my goals!" at bounding box center [1018, 396] width 191 height 42
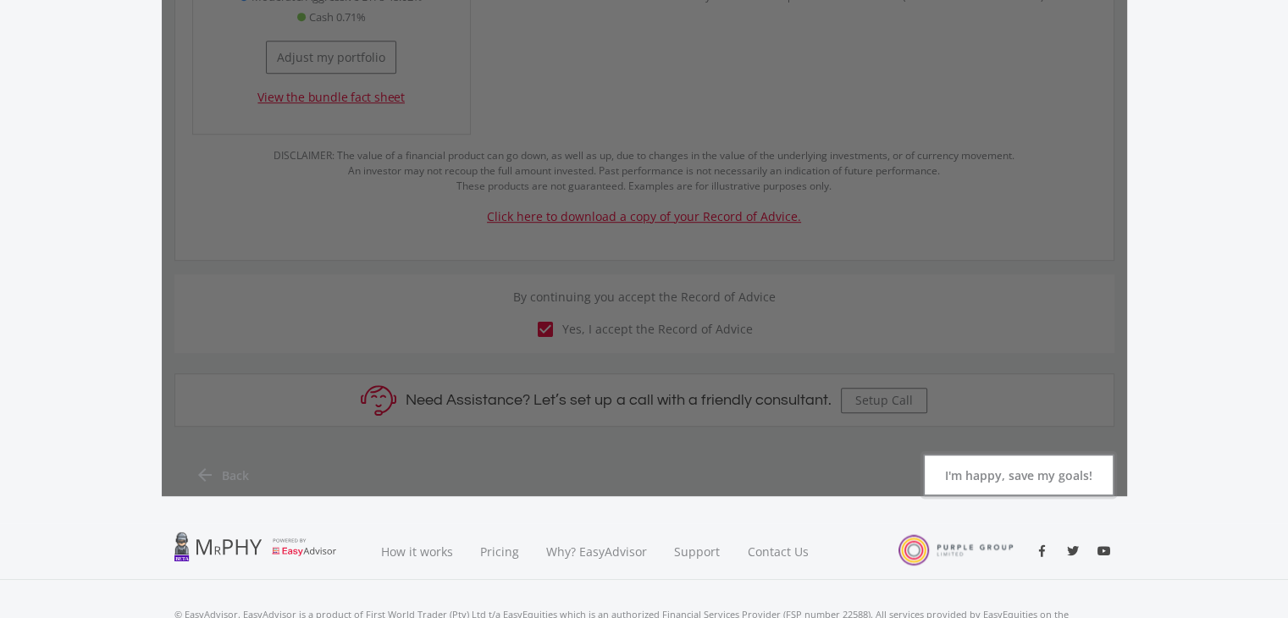
scroll to position [660, 0]
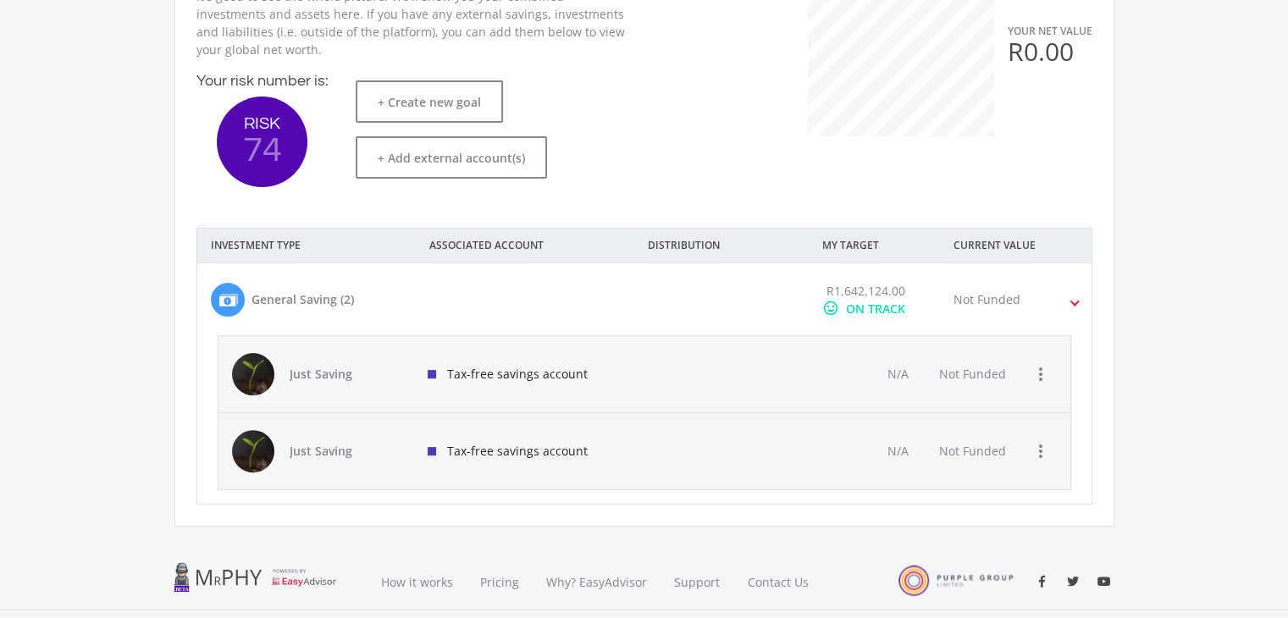
scroll to position [328, 0]
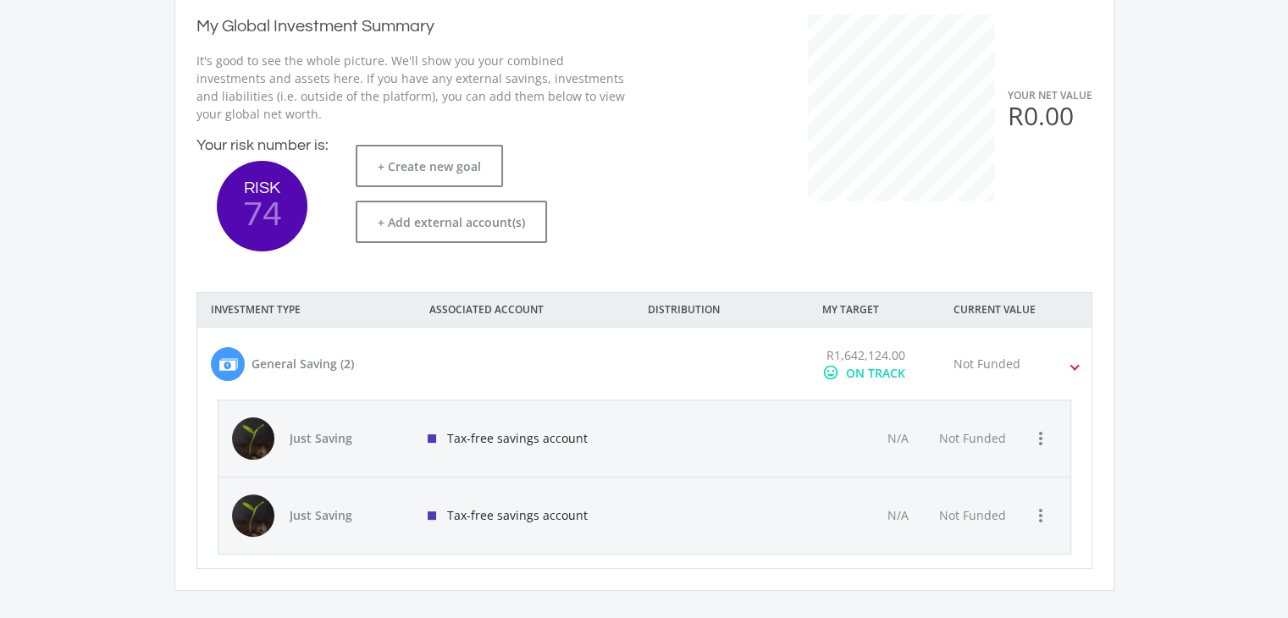
drag, startPoint x: 295, startPoint y: 368, endPoint x: 323, endPoint y: 367, distance: 28.0
click at [295, 367] on div "General Saving (2)" at bounding box center [302, 364] width 102 height 18
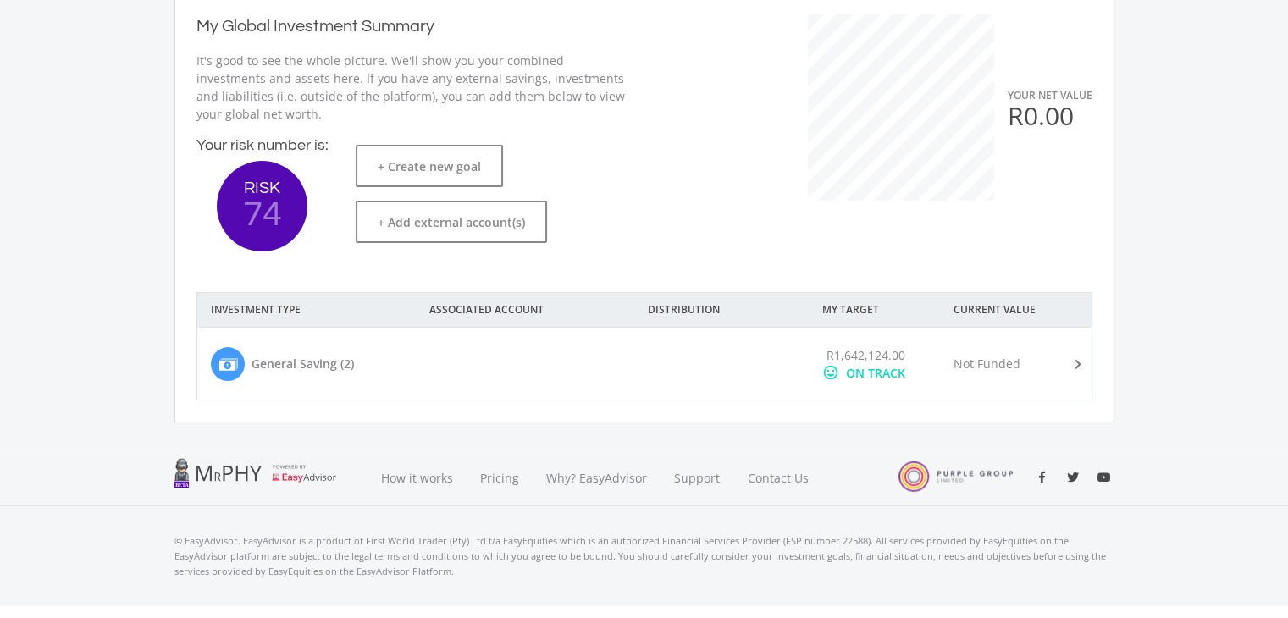
click at [849, 364] on div "ON TRACK" at bounding box center [875, 373] width 59 height 18
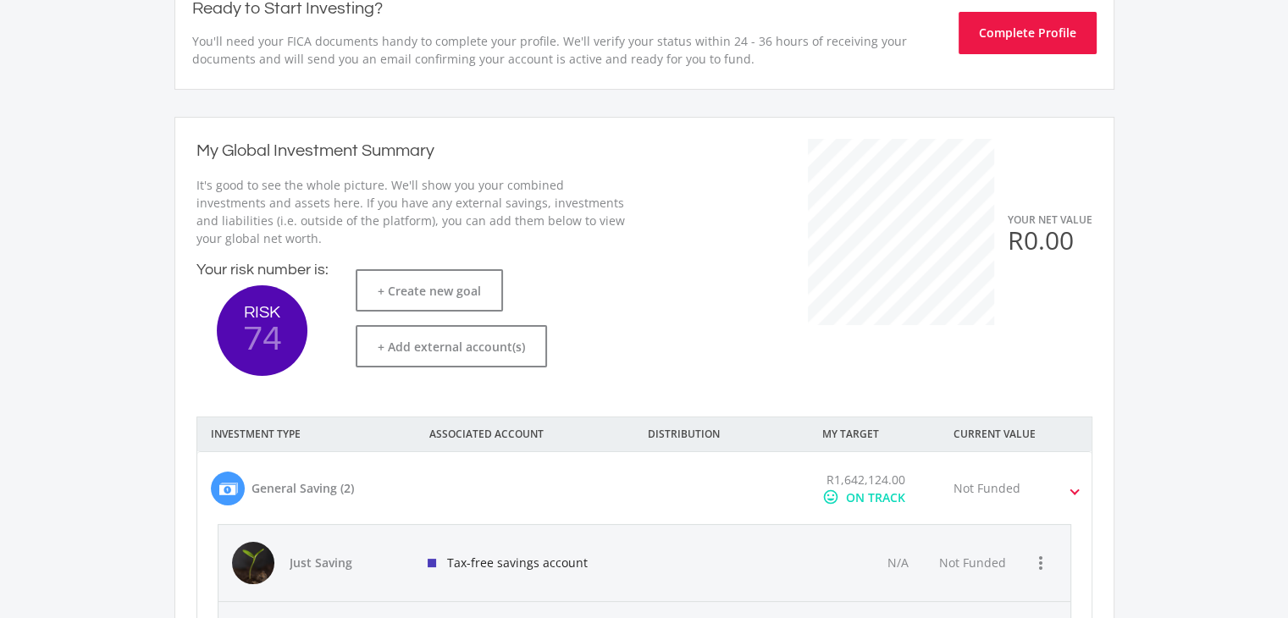
scroll to position [0, 0]
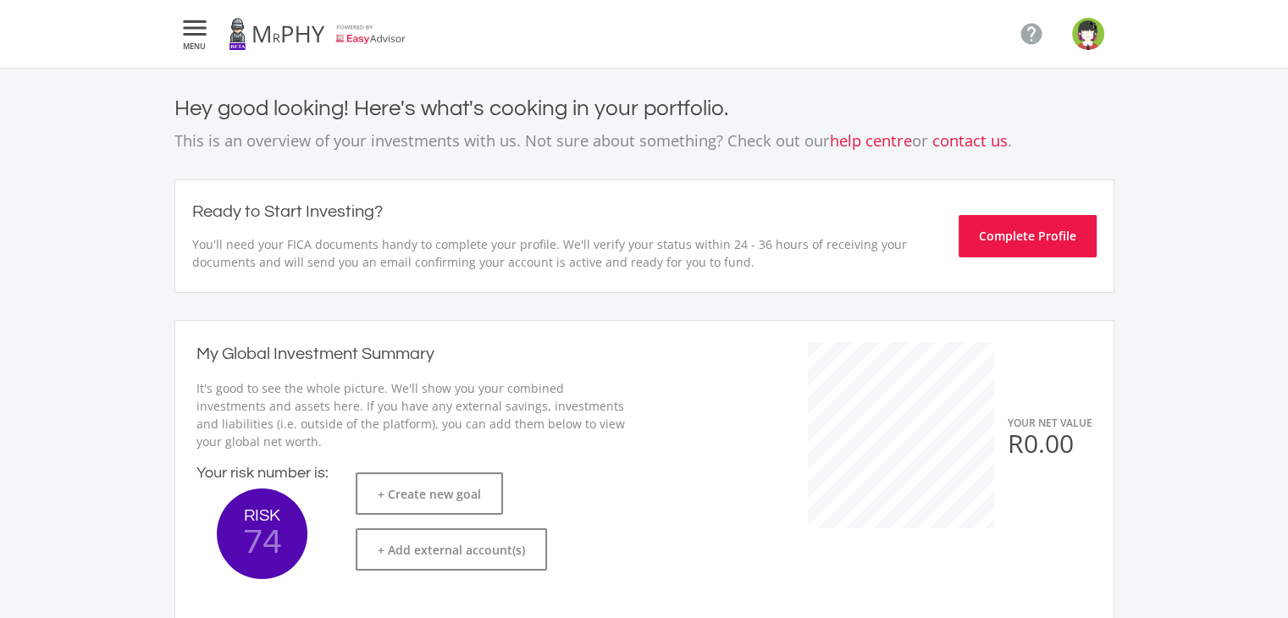
click at [190, 28] on icon "" at bounding box center [194, 28] width 30 height 20
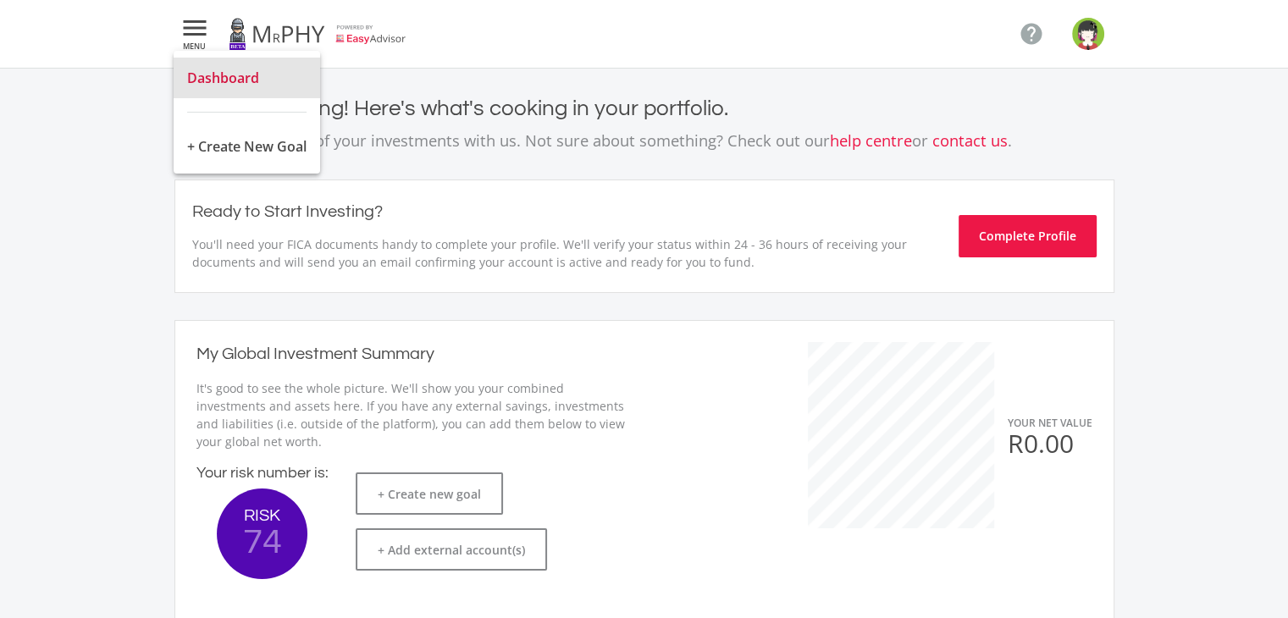
click at [232, 81] on span "Dashboard" at bounding box center [223, 78] width 72 height 19
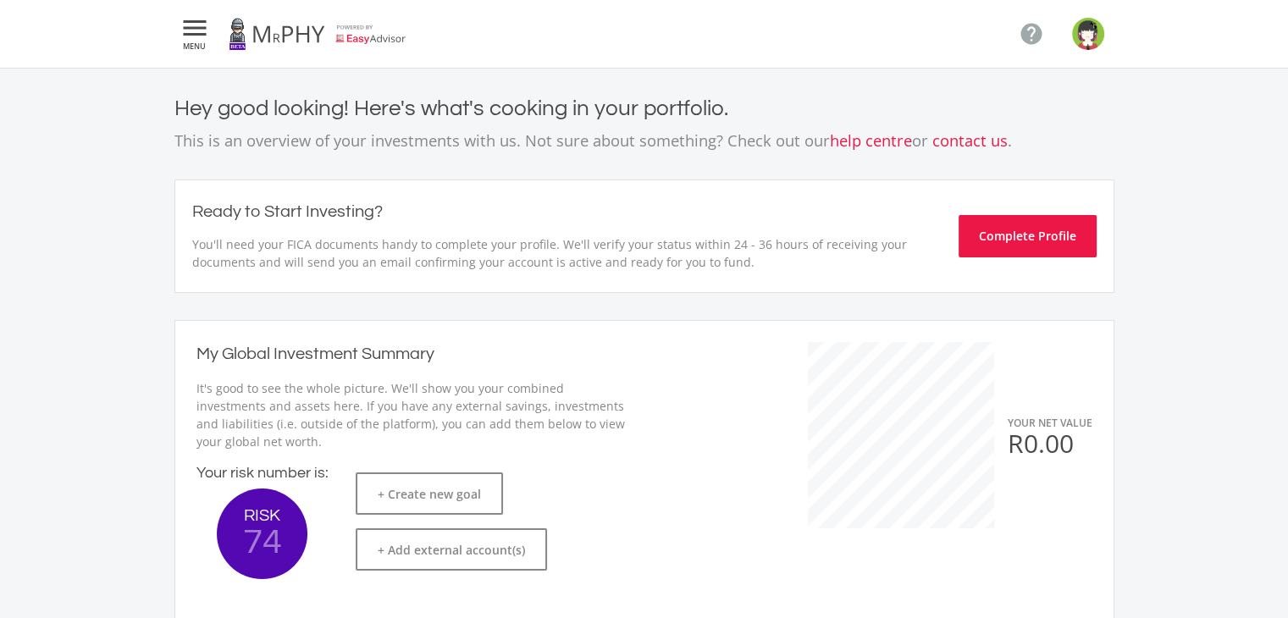
click at [1084, 30] on img "button" at bounding box center [1088, 34] width 32 height 32
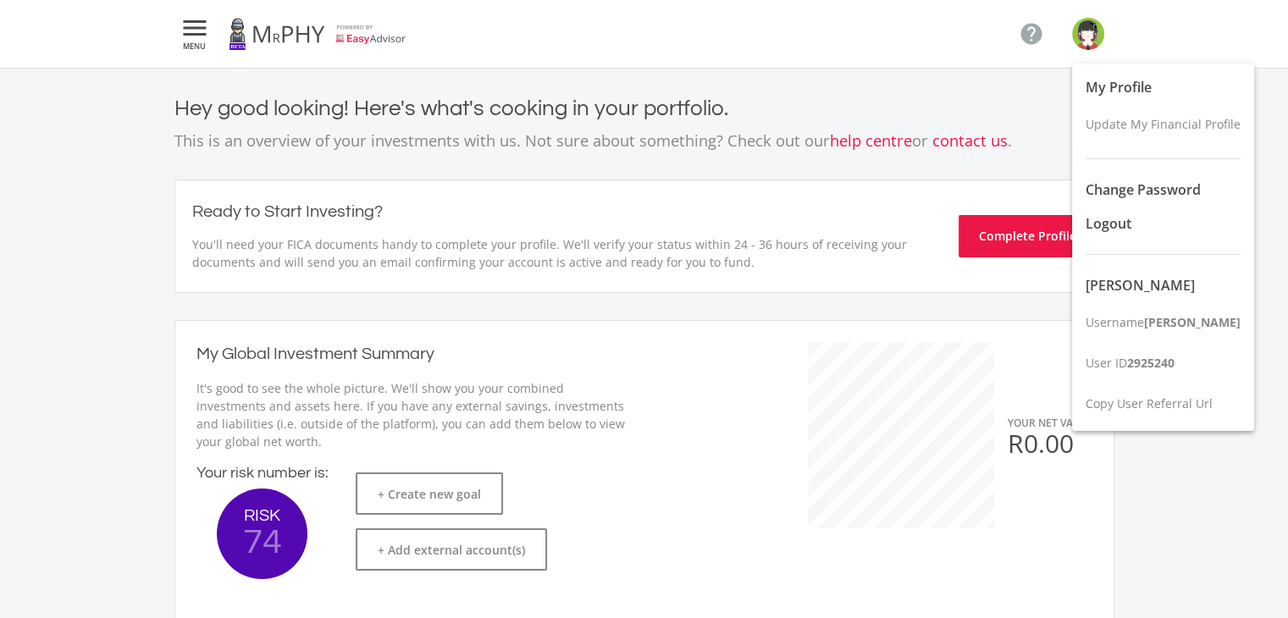
drag, startPoint x: 1175, startPoint y: 362, endPoint x: 1135, endPoint y: 356, distance: 41.0
click at [1140, 364] on div "My Profile Update My Financial Profile Change Password Logout [PERSON_NAME] Use…" at bounding box center [1163, 246] width 182 height 367
